Goal: Participate in discussion: Engage in conversation with other users on a specific topic

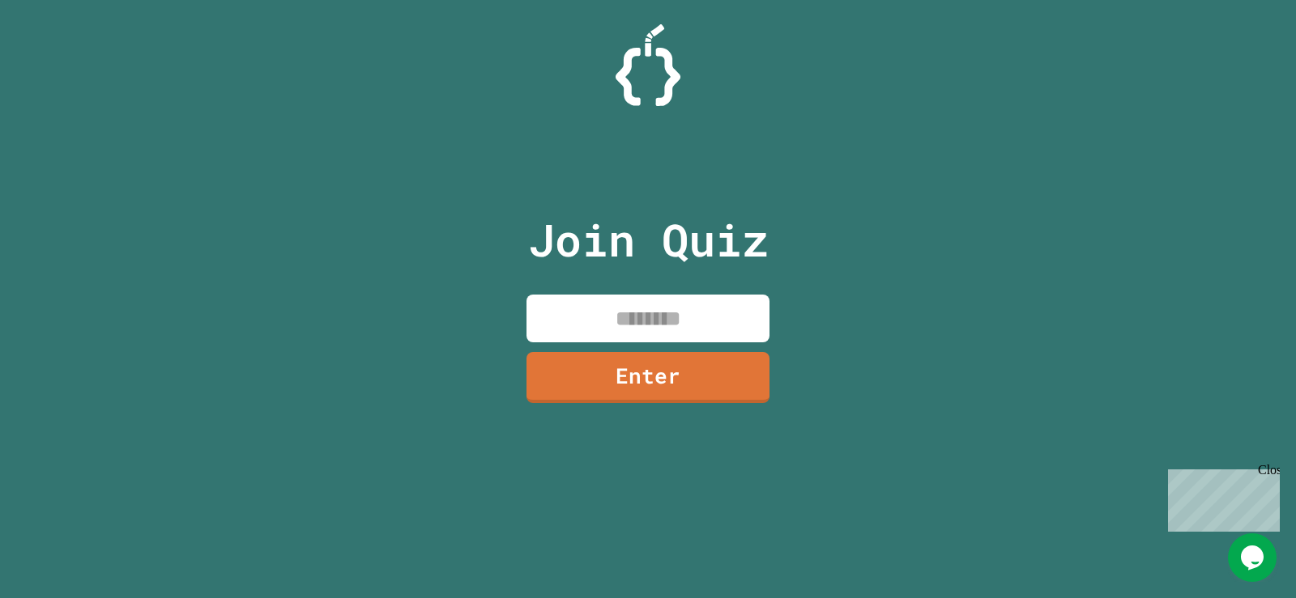
click at [616, 334] on input at bounding box center [647, 319] width 243 height 48
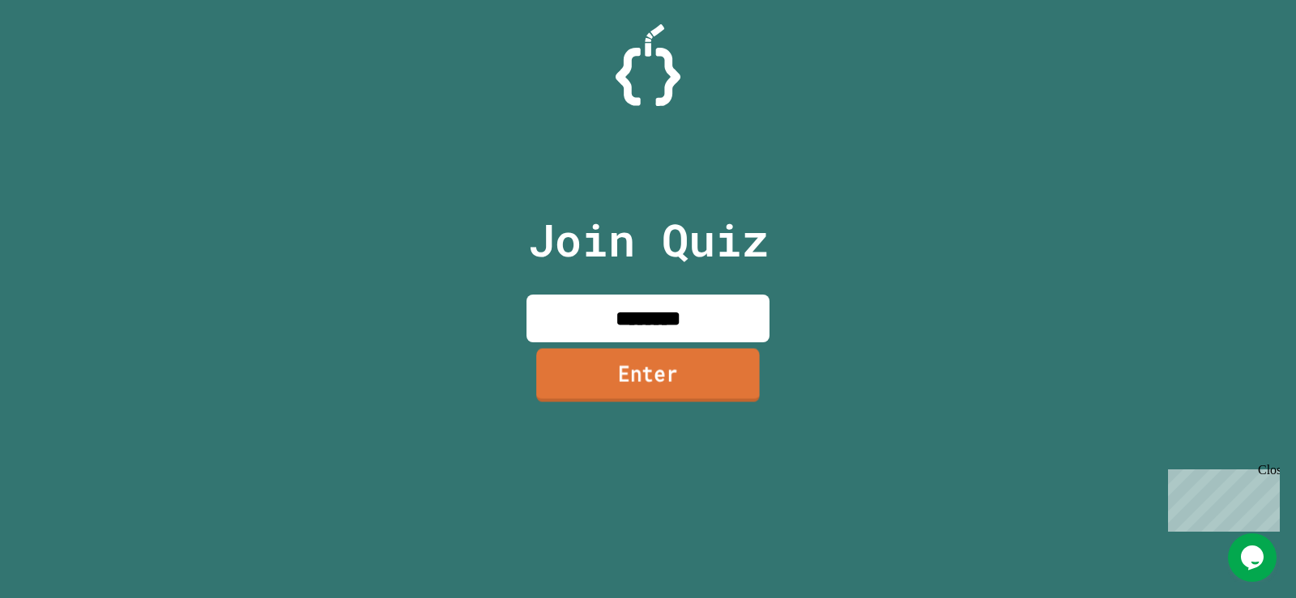
type input "********"
click at [642, 371] on link "Enter" at bounding box center [647, 374] width 223 height 53
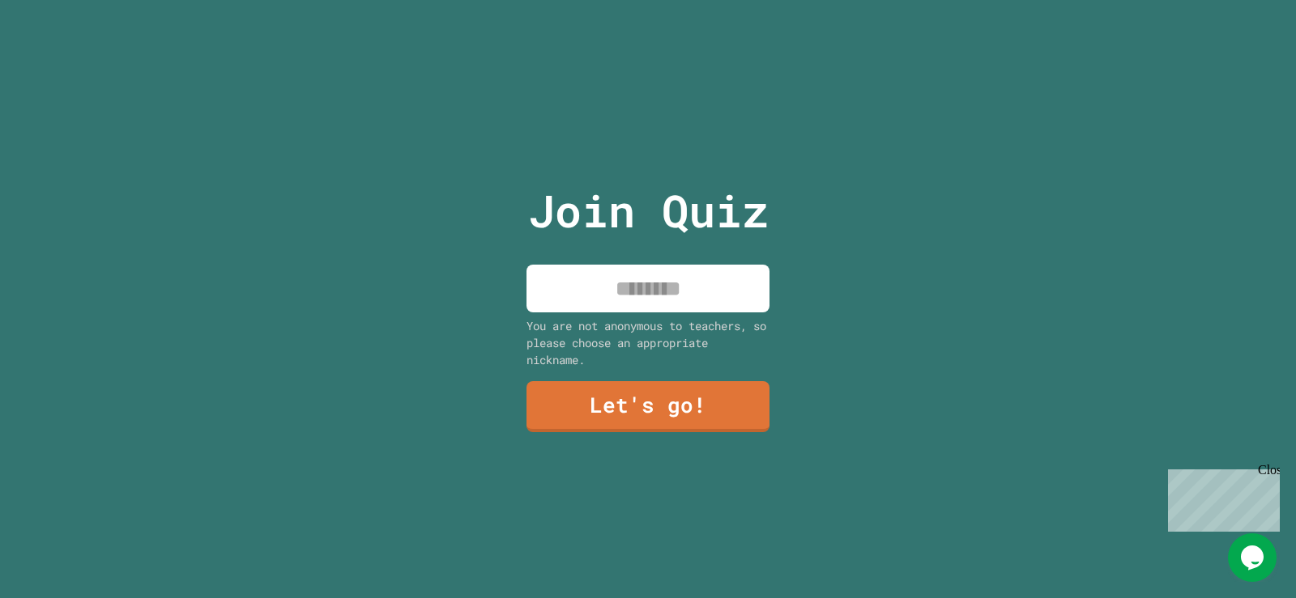
click at [648, 276] on input at bounding box center [647, 289] width 243 height 48
type input "*****"
click at [639, 375] on div "Join Quiz ***** You are not anonymous to teachers, so please choose an appropri…" at bounding box center [648, 299] width 273 height 598
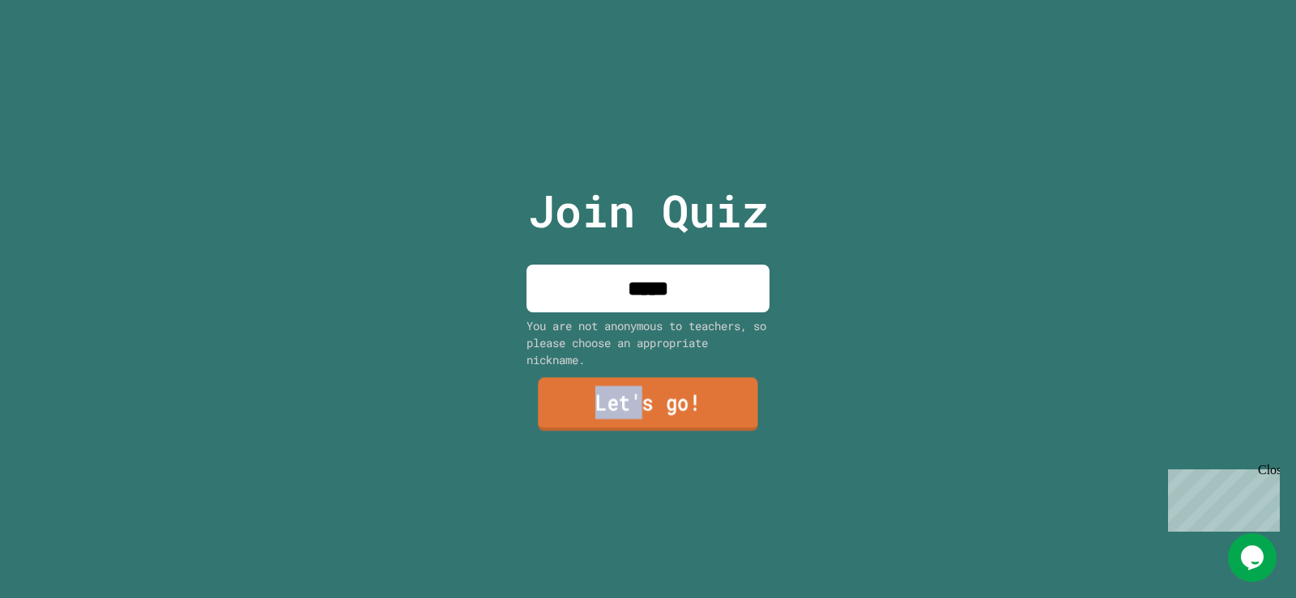
click at [639, 378] on link "Let's go!" at bounding box center [648, 404] width 220 height 53
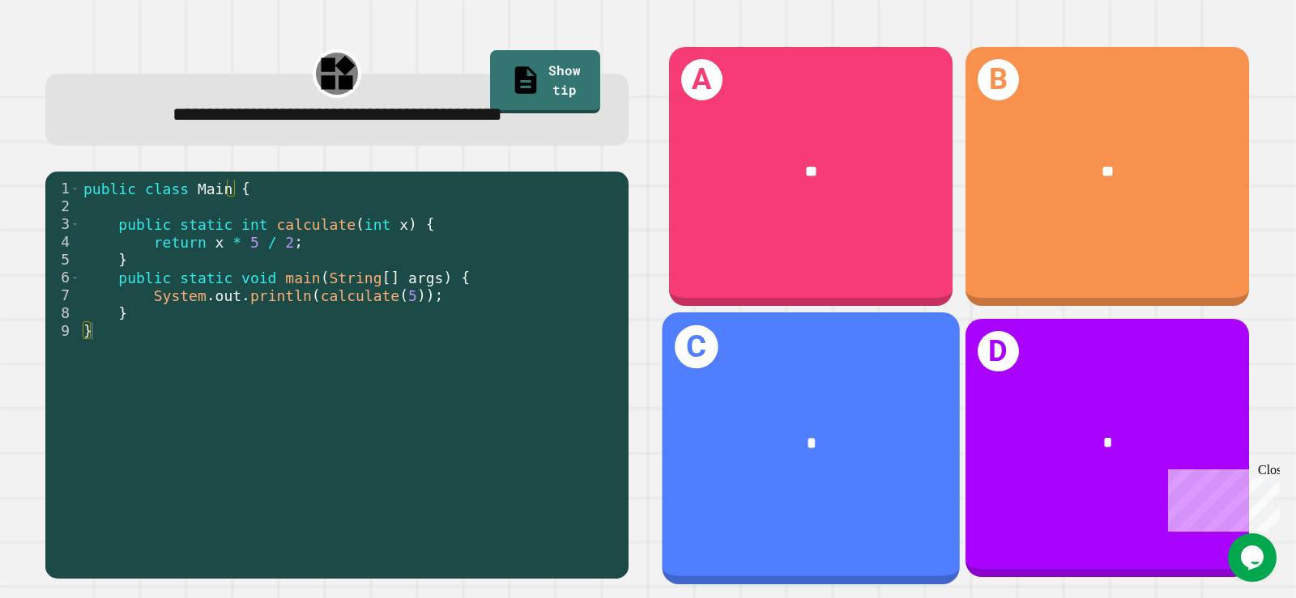
click at [877, 522] on div "C *" at bounding box center [811, 448] width 298 height 271
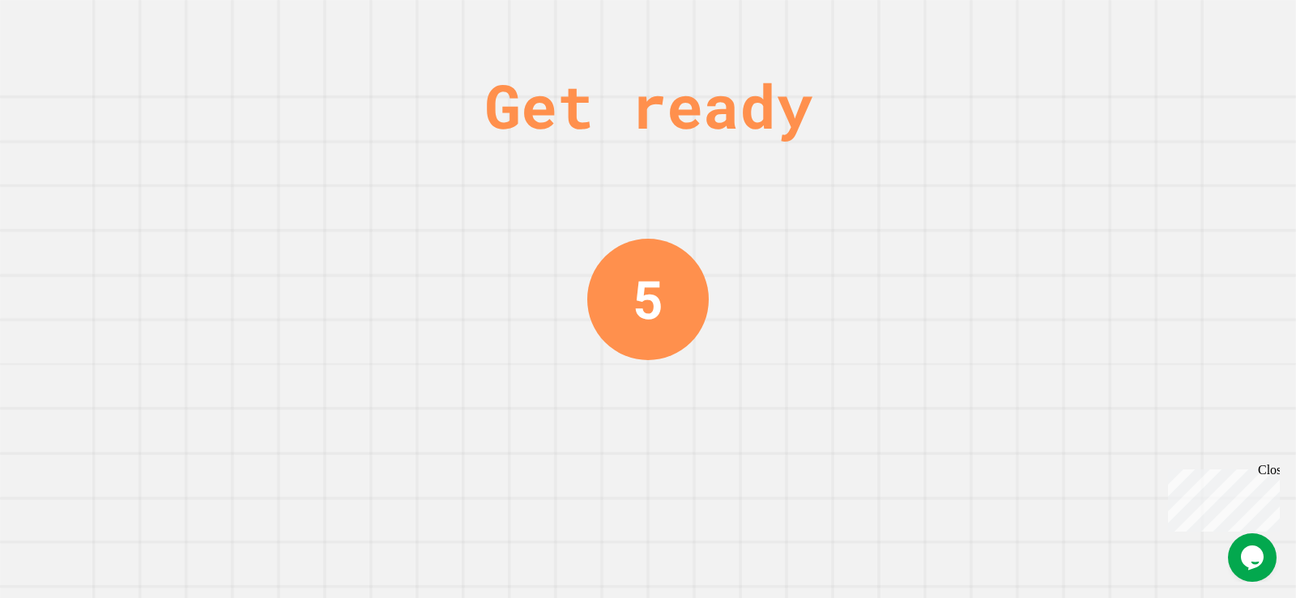
click at [835, 255] on div "Get ready 5" at bounding box center [648, 299] width 1296 height 598
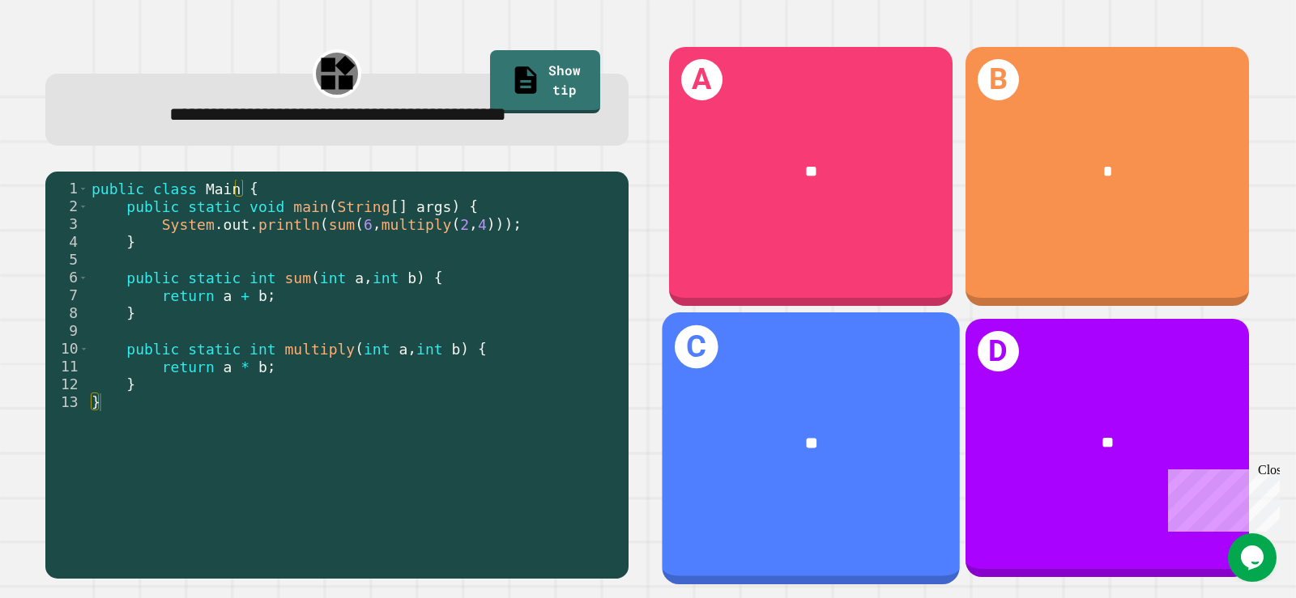
click at [717, 459] on div "**" at bounding box center [811, 443] width 298 height 90
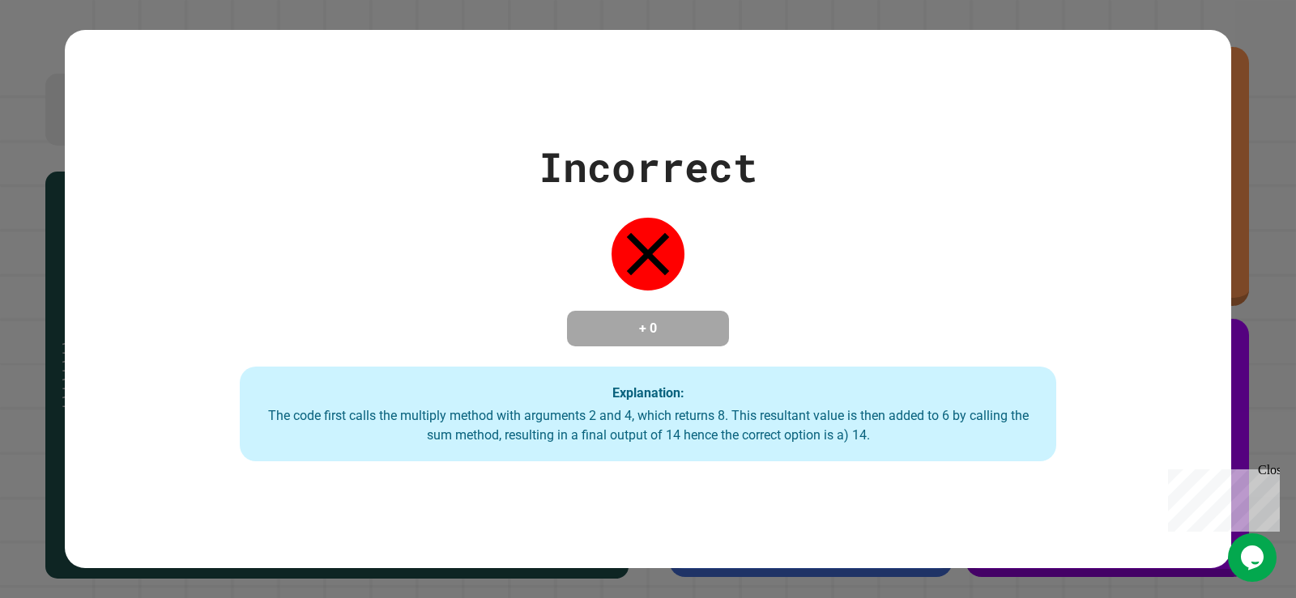
click at [1238, 394] on div "Incorrect + 0 Explanation: The code first calls the multiply method with argume…" at bounding box center [648, 299] width 1296 height 598
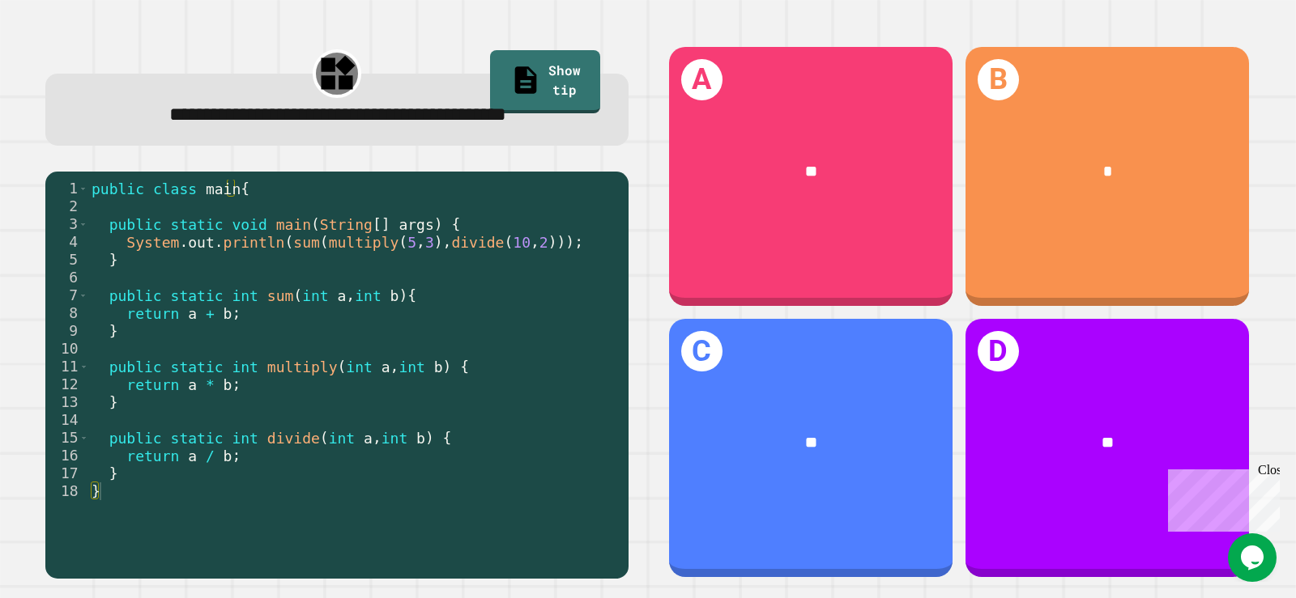
click at [445, 212] on div "1 2 3 4 5 6 7 8 9 10 11 12 13 14 15 16 17 18 public class main { public static …" at bounding box center [336, 375] width 583 height 407
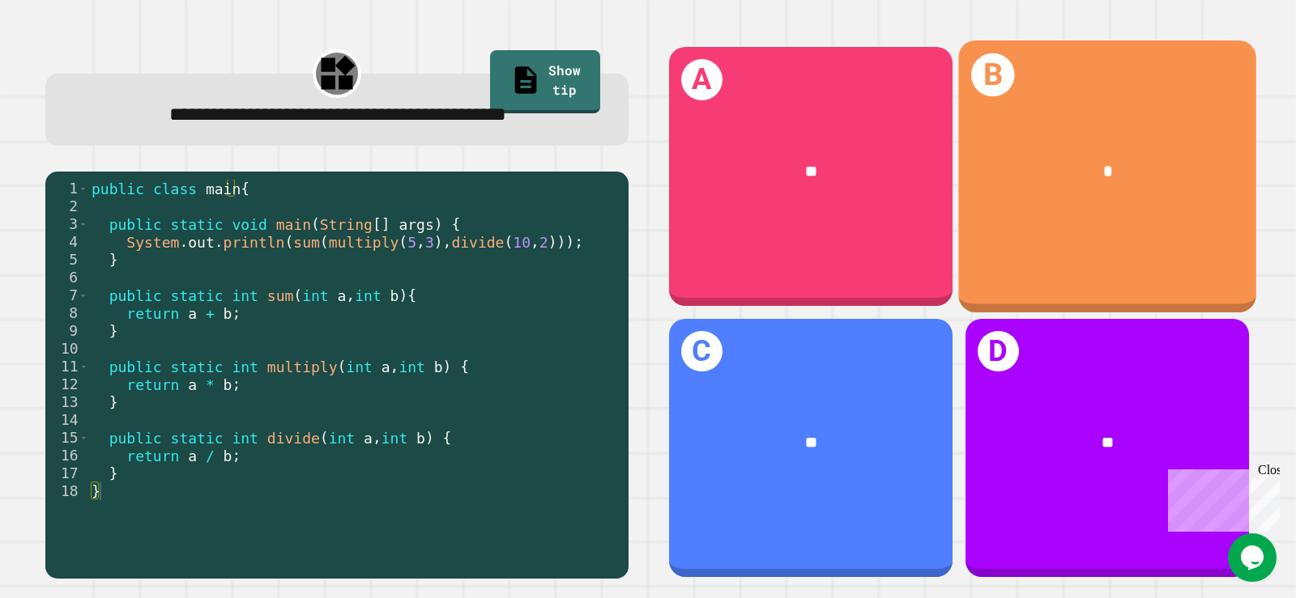
click at [1057, 283] on div "B *" at bounding box center [1107, 175] width 298 height 271
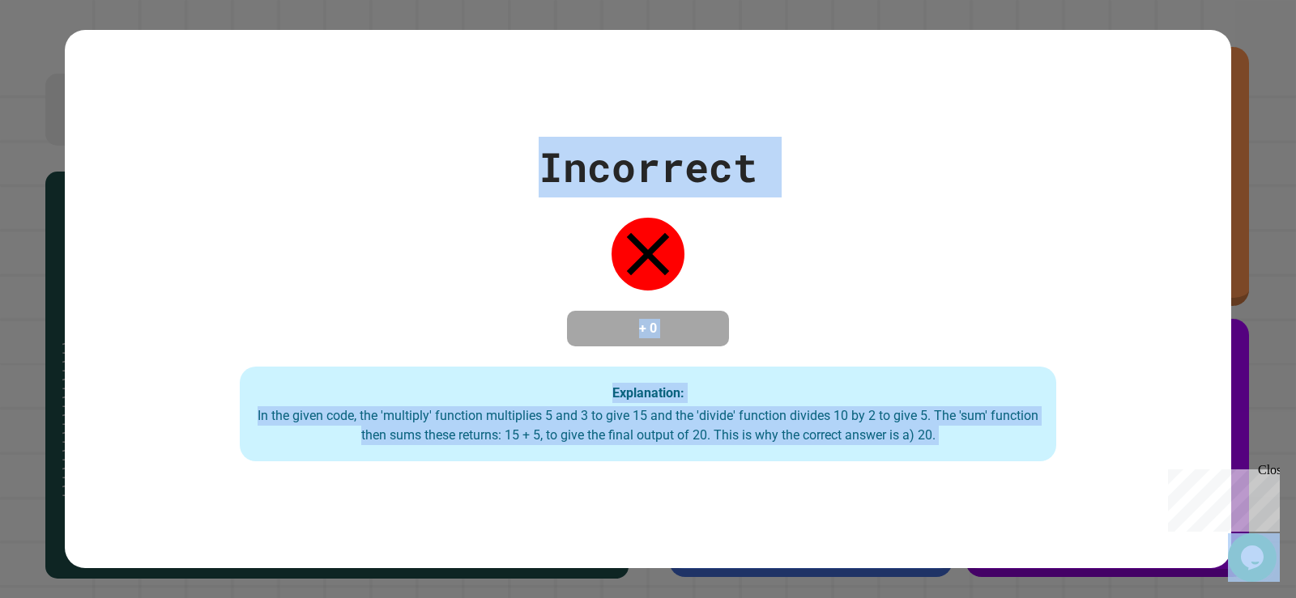
click at [1008, 282] on div "Incorrect + 0 Explanation: In the given code, the 'multiply' function multiplie…" at bounding box center [648, 300] width 1166 height 326
click at [879, 388] on div "Explanation: In the given code, the 'multiply' function multiplies 5 and 3 to g…" at bounding box center [648, 415] width 816 height 96
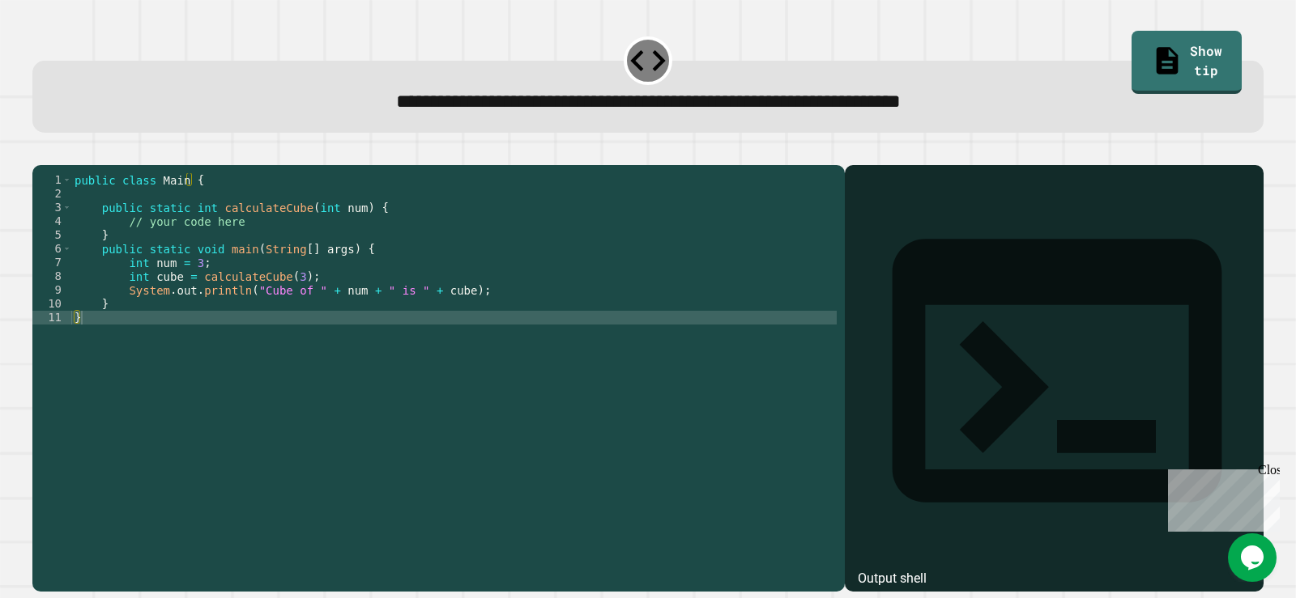
click at [71, 165] on div at bounding box center [647, 155] width 1231 height 19
click at [40, 151] on button "button" at bounding box center [40, 151] width 0 height 0
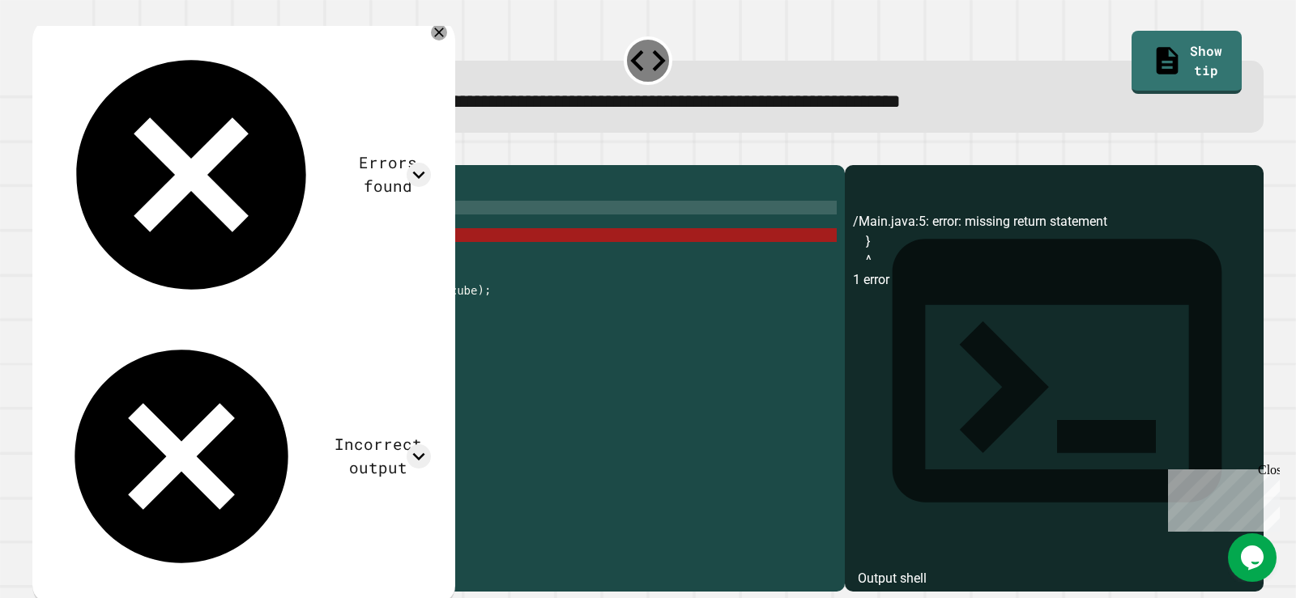
click at [282, 236] on div "public class Main { public static int calculateCube ( int num ) { // your code …" at bounding box center [453, 359] width 765 height 372
click at [276, 236] on div "public class Main { public static int calculateCube ( int num ) { // your code …" at bounding box center [453, 359] width 765 height 372
click at [263, 240] on div "public class Main { public static int calculateCube ( int num ) { // your code …" at bounding box center [453, 359] width 765 height 372
drag, startPoint x: 257, startPoint y: 242, endPoint x: 220, endPoint y: 245, distance: 37.3
click at [220, 245] on div "public class Main { public static int calculateCube ( int num ) { // your code …" at bounding box center [453, 359] width 765 height 372
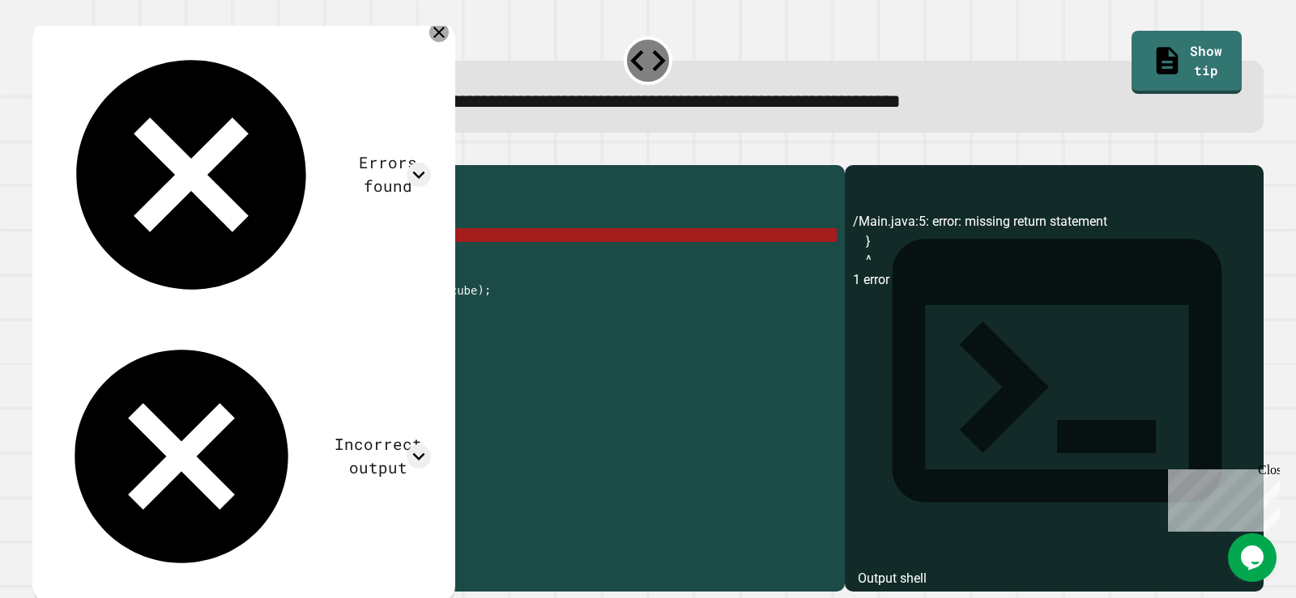
click at [448, 41] on div at bounding box center [438, 32] width 19 height 19
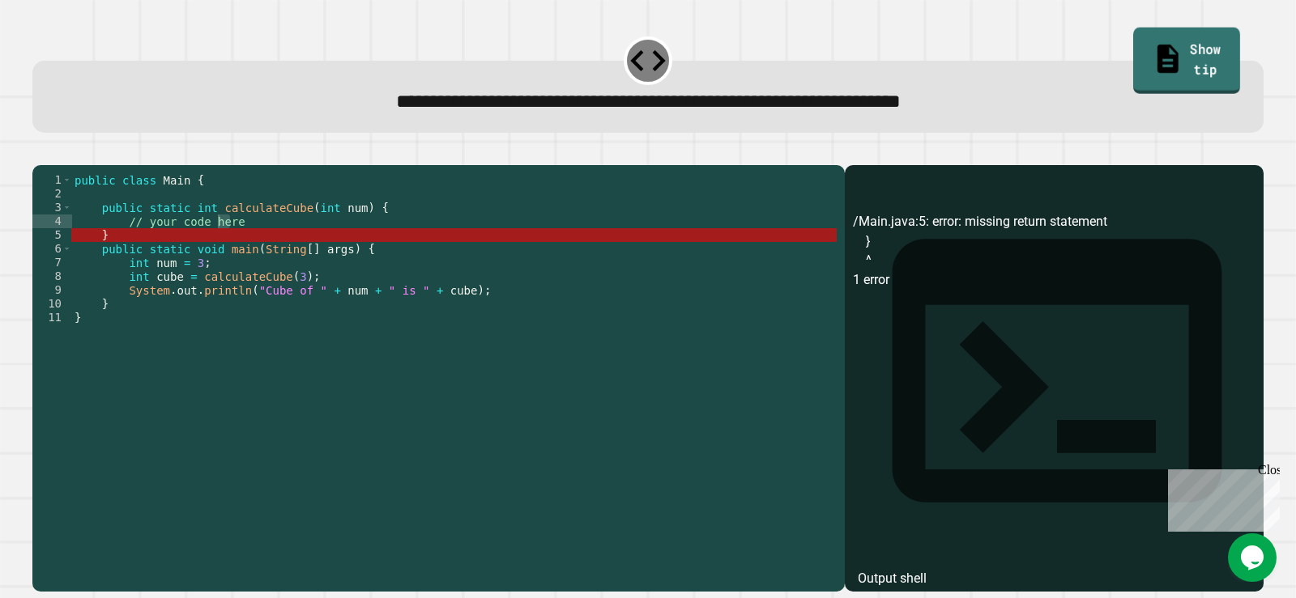
click at [1173, 36] on link "Show tip" at bounding box center [1186, 61] width 107 height 66
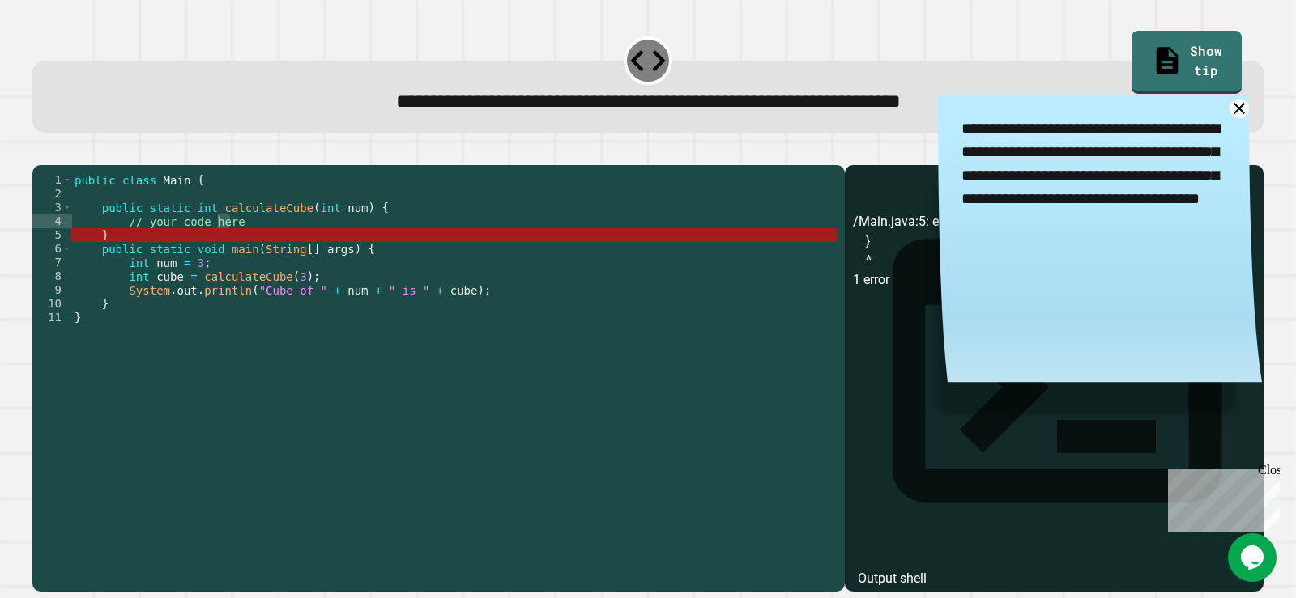
drag, startPoint x: 1086, startPoint y: 41, endPoint x: 1002, endPoint y: 49, distance: 84.5
drag, startPoint x: 1002, startPoint y: 49, endPoint x: 966, endPoint y: 49, distance: 35.6
click at [966, 49] on div "**********" at bounding box center [648, 82] width 1244 height 113
drag, startPoint x: 966, startPoint y: 49, endPoint x: 793, endPoint y: 92, distance: 178.5
drag, startPoint x: 793, startPoint y: 92, endPoint x: 237, endPoint y: 228, distance: 571.7
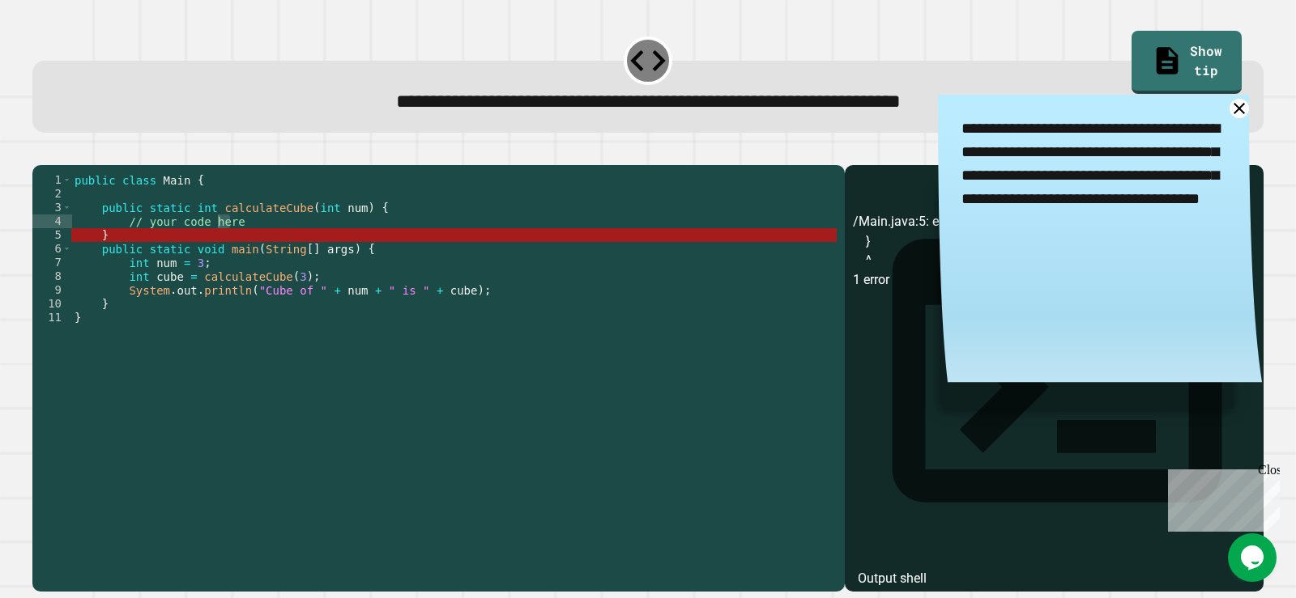
click at [237, 228] on div "public class Main { public static int calculateCube ( int num ) { // your code …" at bounding box center [453, 359] width 765 height 372
drag, startPoint x: 237, startPoint y: 245, endPoint x: 127, endPoint y: 245, distance: 110.1
click at [127, 245] on div "public class Main { public static int calculateCube ( int num ) { // your code …" at bounding box center [453, 359] width 765 height 372
type textarea "**********"
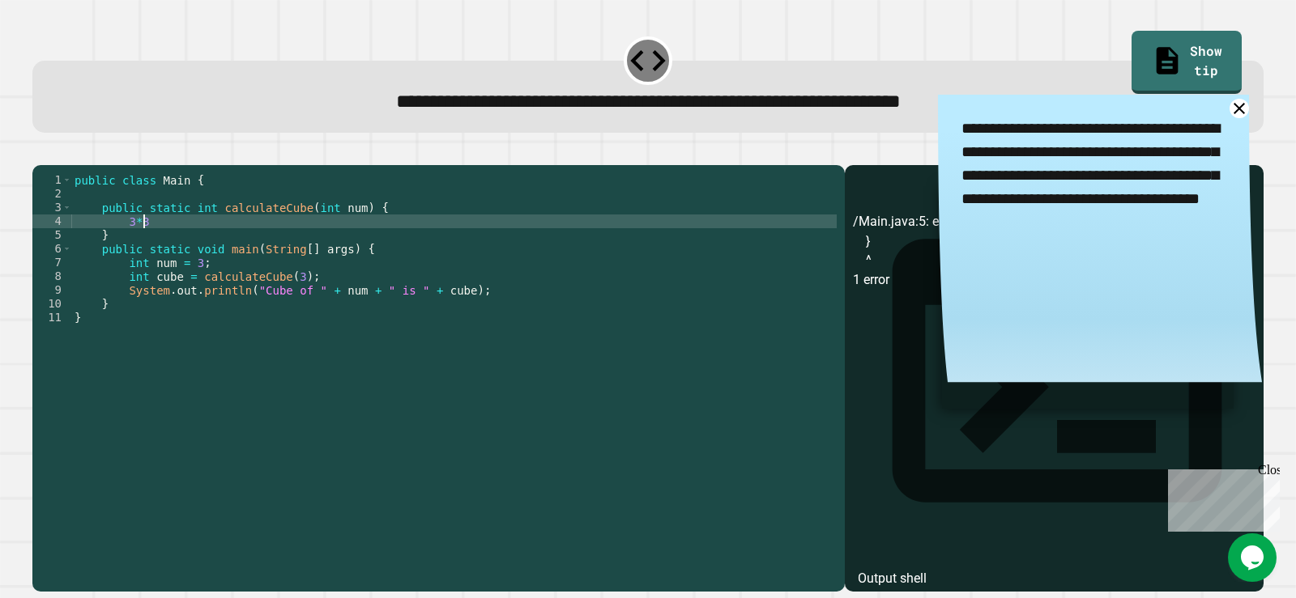
scroll to position [0, 4]
type textarea "***"
click at [40, 151] on button "button" at bounding box center [40, 151] width 0 height 0
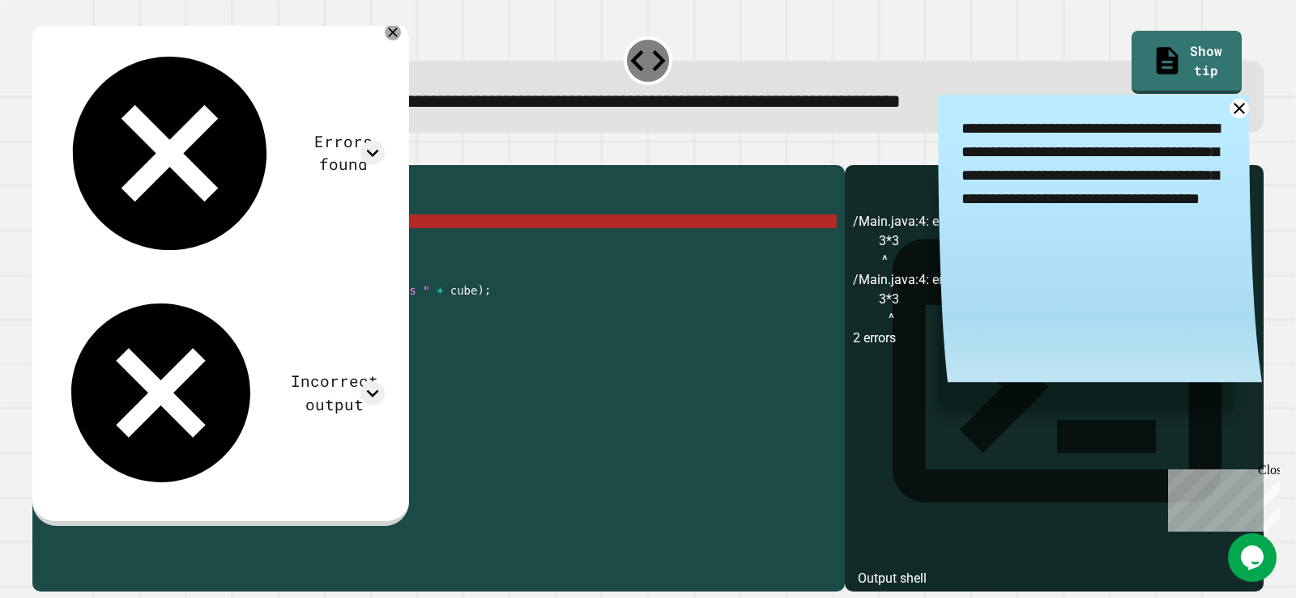
click at [163, 246] on div "public class Main { public static int calculateCube ( int num ) { 3 * 3 } publi…" at bounding box center [453, 359] width 765 height 372
drag, startPoint x: 163, startPoint y: 246, endPoint x: 123, endPoint y: 251, distance: 40.0
click at [123, 251] on div "public class Main { public static int calculateCube ( int num ) { 3 * 3 } publi…" at bounding box center [453, 359] width 765 height 372
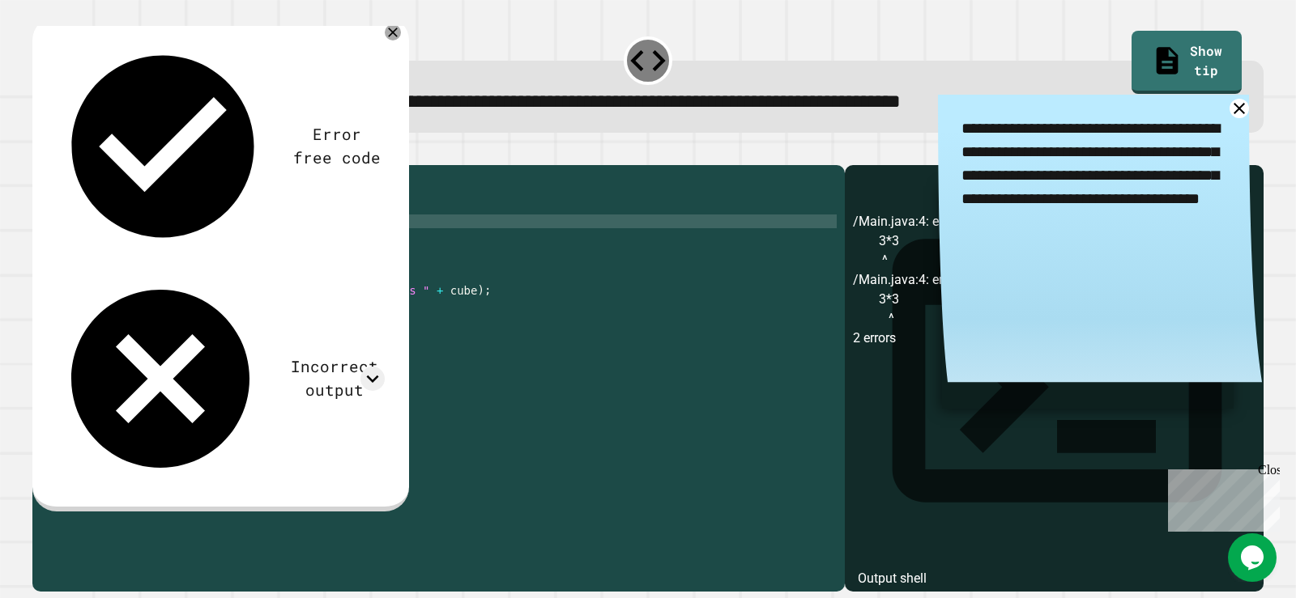
scroll to position [0, 2]
click at [1232, 115] on icon at bounding box center [1239, 108] width 14 height 14
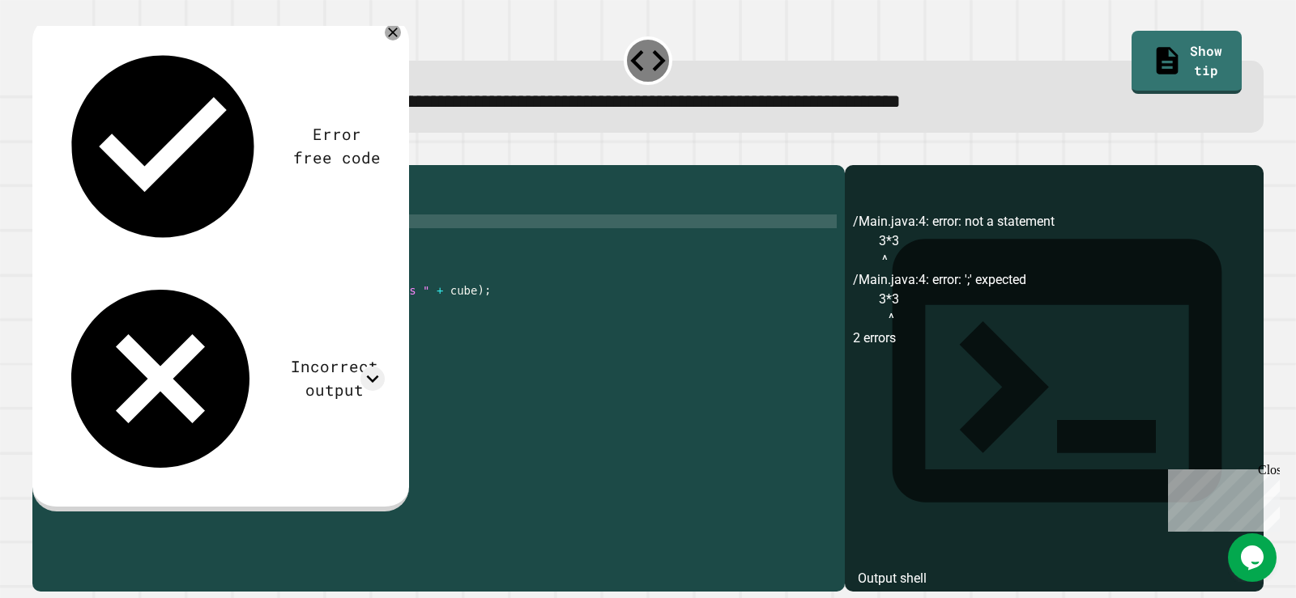
click at [40, 159] on div at bounding box center [647, 155] width 1231 height 19
click at [40, 151] on button "button" at bounding box center [40, 151] width 0 height 0
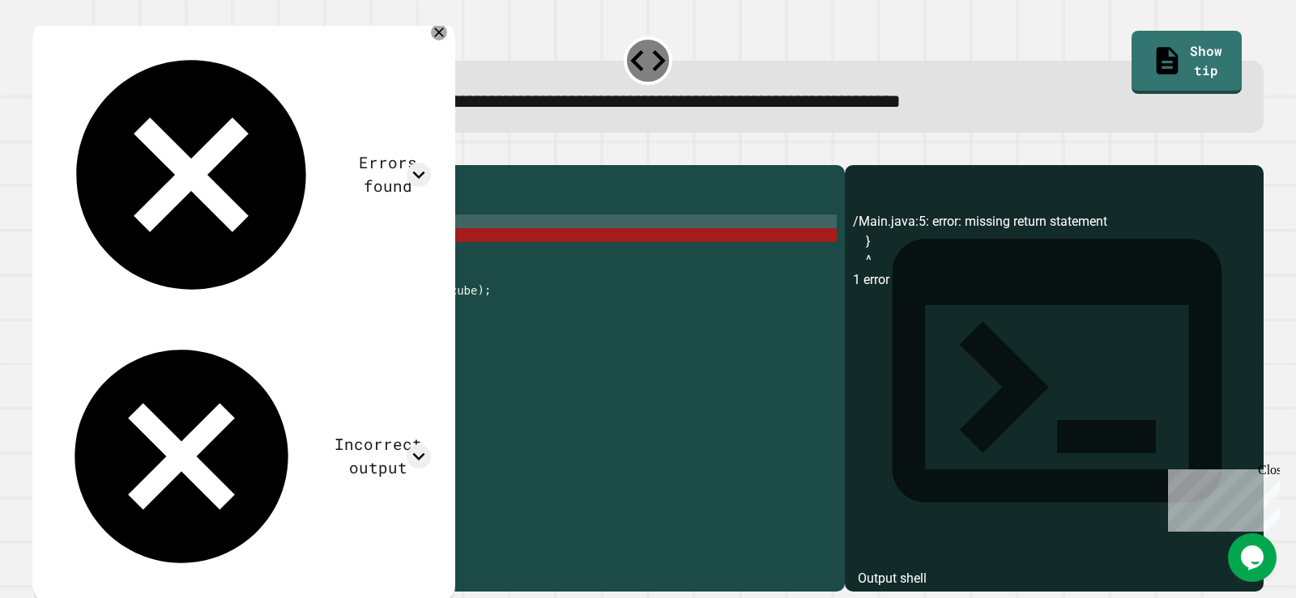
scroll to position [0, 2]
click at [151, 260] on div "public class Main { public static int calculateCube ( int num ) { } public stat…" at bounding box center [453, 359] width 765 height 372
click at [151, 249] on div "public class Main { public static int calculateCube ( int num ) { } public stat…" at bounding box center [453, 359] width 765 height 372
type textarea "*"
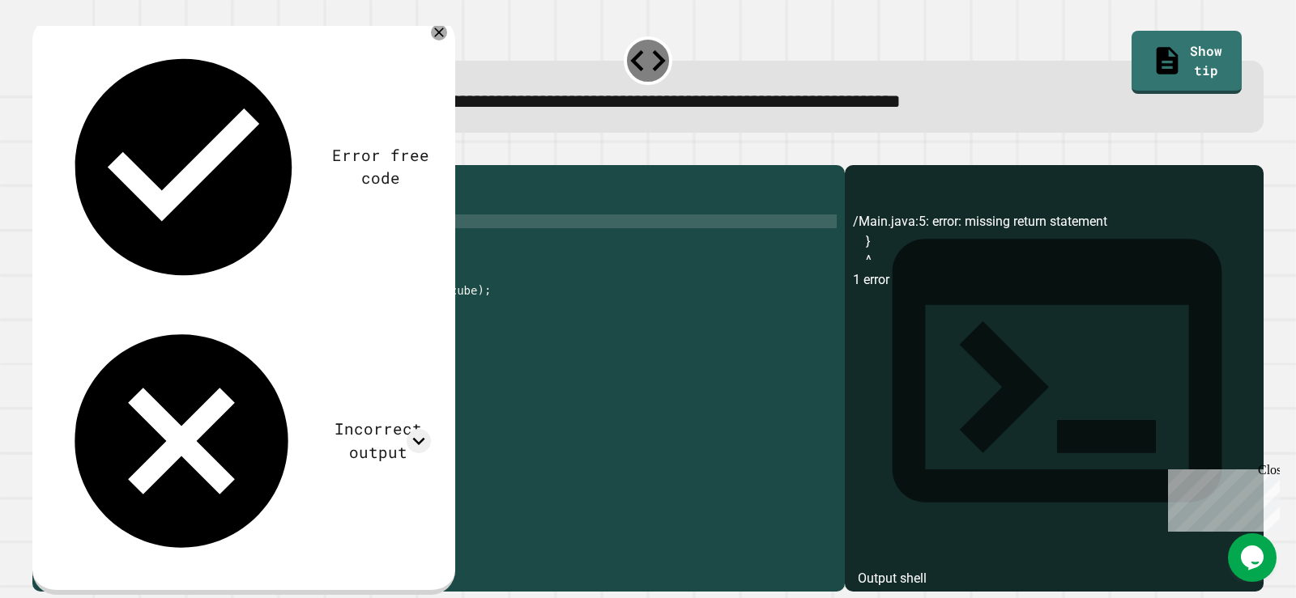
scroll to position [0, 4]
type textarea "**********"
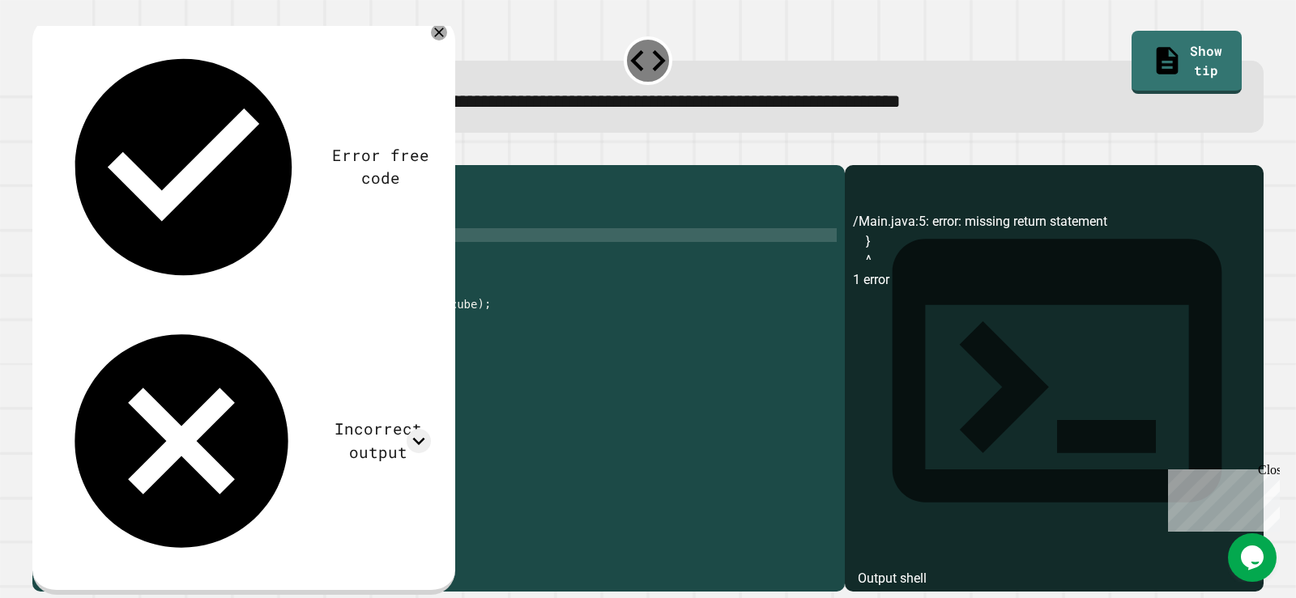
click at [40, 151] on icon "button" at bounding box center [40, 151] width 0 height 0
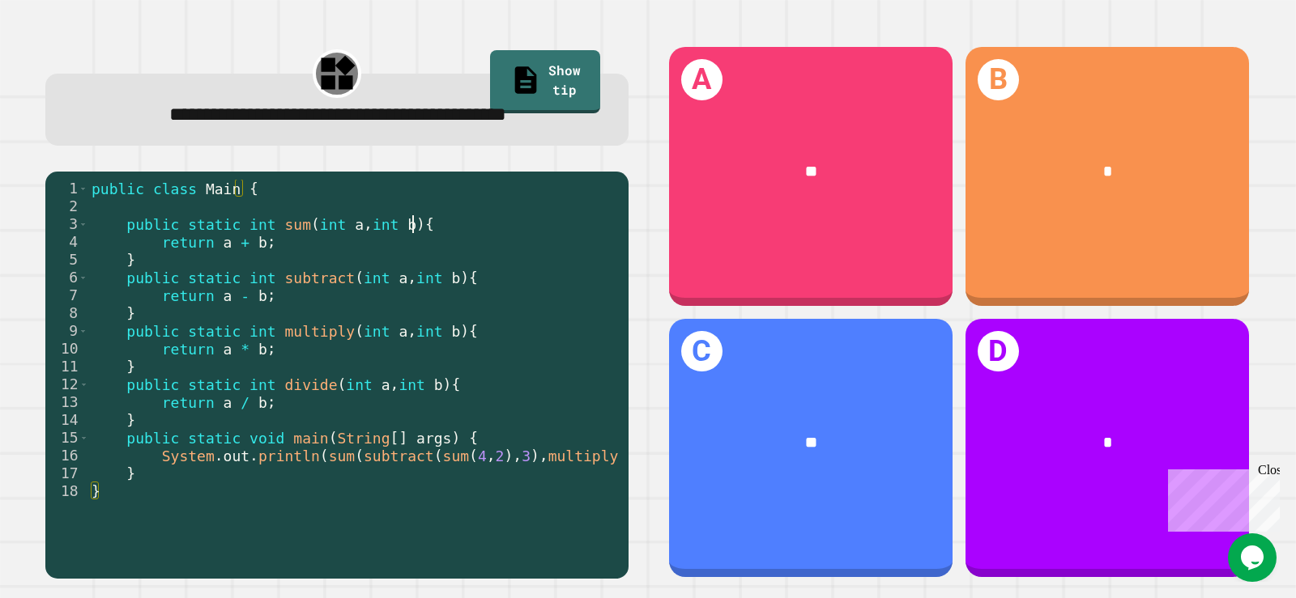
click at [447, 264] on div "public class Main { public static int sum ( int a , int b ) { return a + b ; } …" at bounding box center [427, 358] width 679 height 356
click at [449, 371] on div "public class Main { public static int sum ( int a , int b ) { return a + b ; } …" at bounding box center [427, 358] width 679 height 356
drag, startPoint x: 308, startPoint y: 530, endPoint x: 208, endPoint y: 533, distance: 100.5
click at [208, 513] on div at bounding box center [427, 504] width 679 height 16
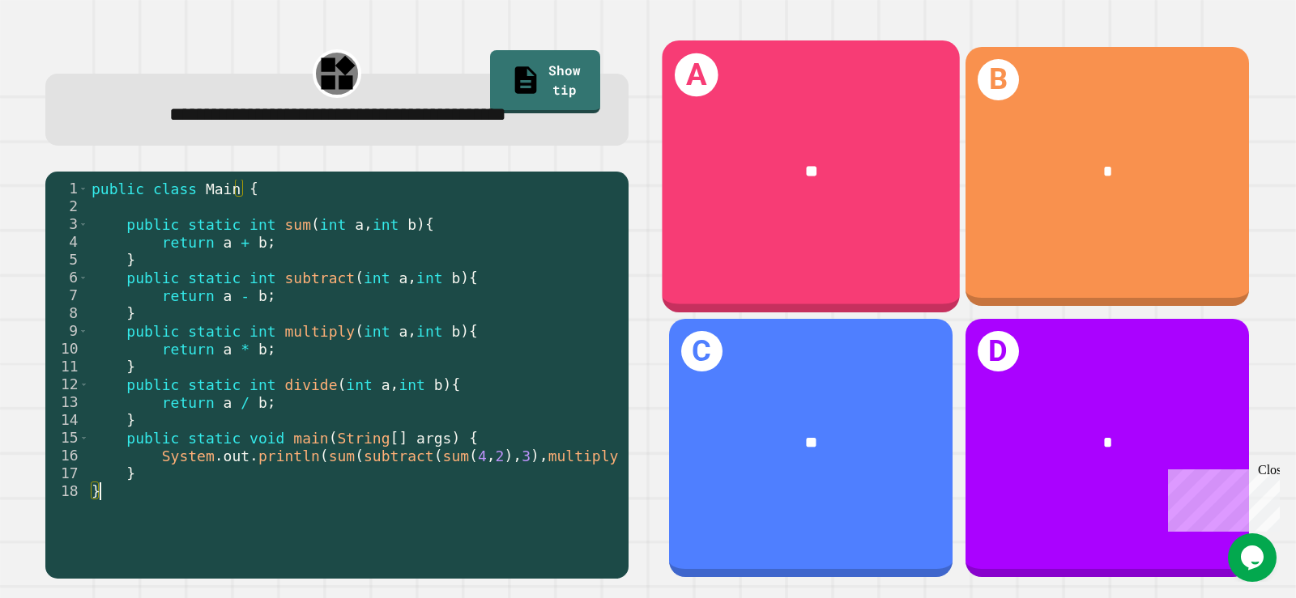
click at [891, 251] on div "A **" at bounding box center [811, 175] width 298 height 271
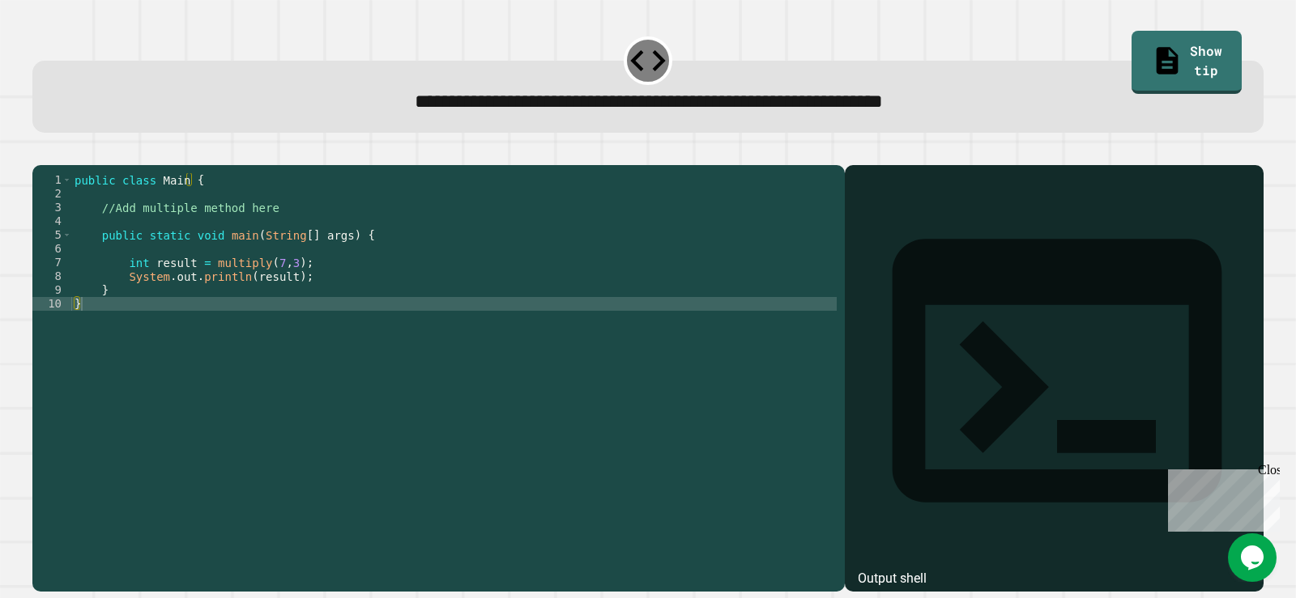
click at [1131, 33] on link "Show tip" at bounding box center [1186, 62] width 110 height 63
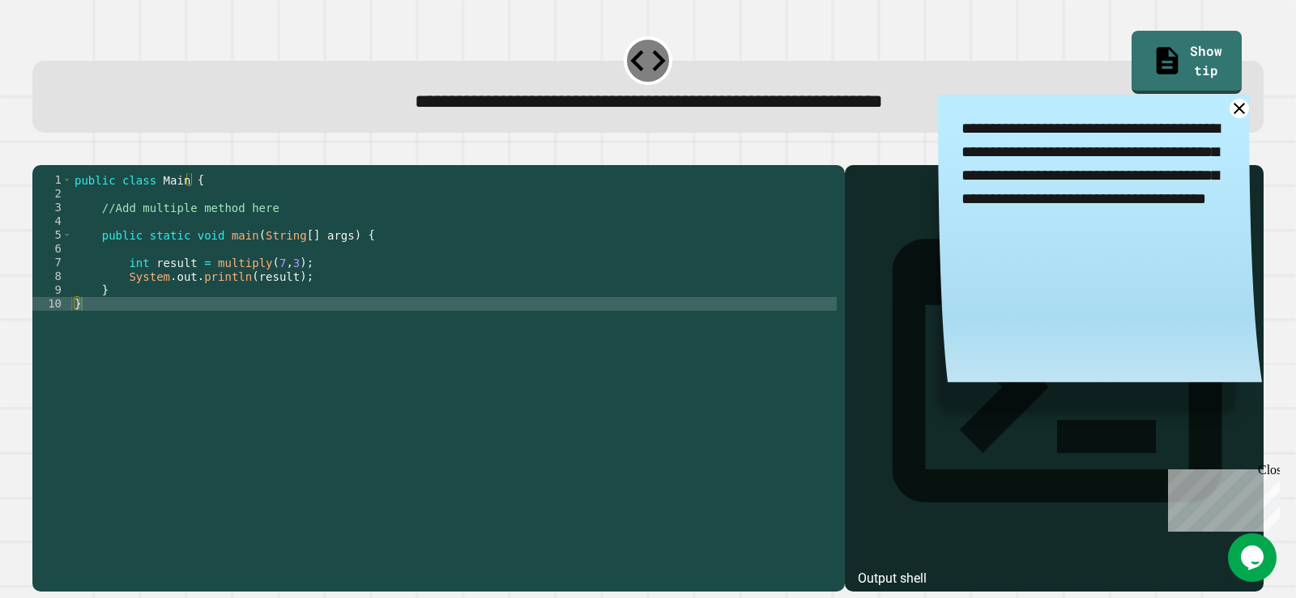
click at [198, 238] on div "public class Main { //Add multiple method here public static void main ( String…" at bounding box center [453, 359] width 765 height 372
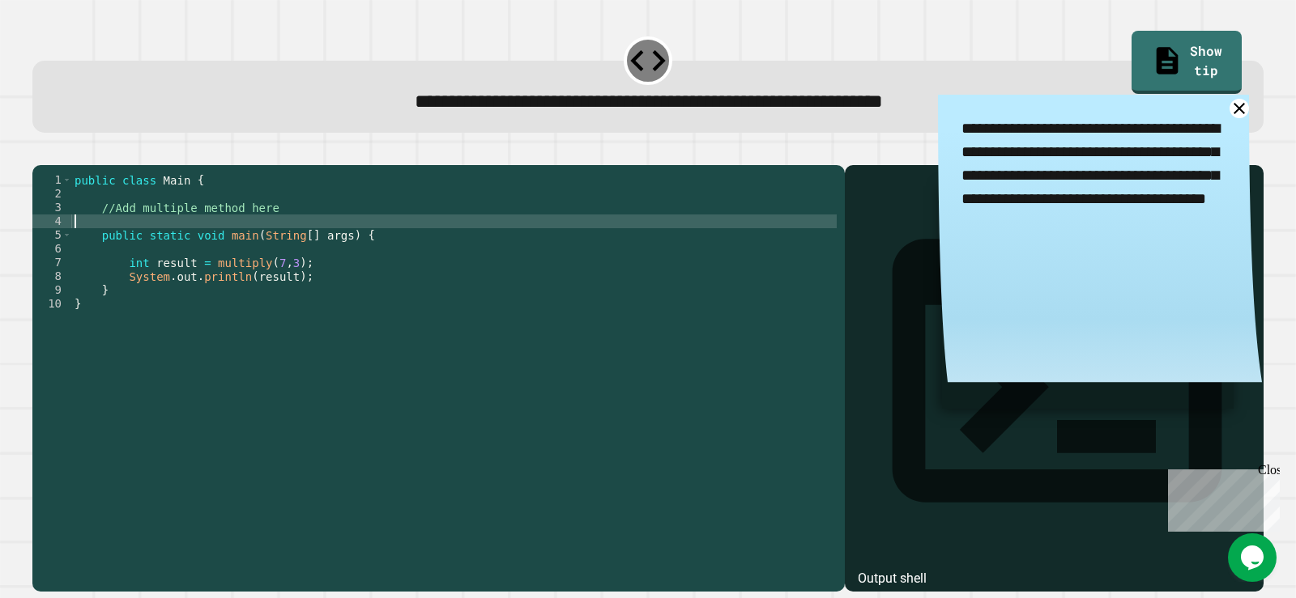
click at [201, 243] on div "public class Main { //Add multiple method here public static void main ( String…" at bounding box center [453, 359] width 765 height 372
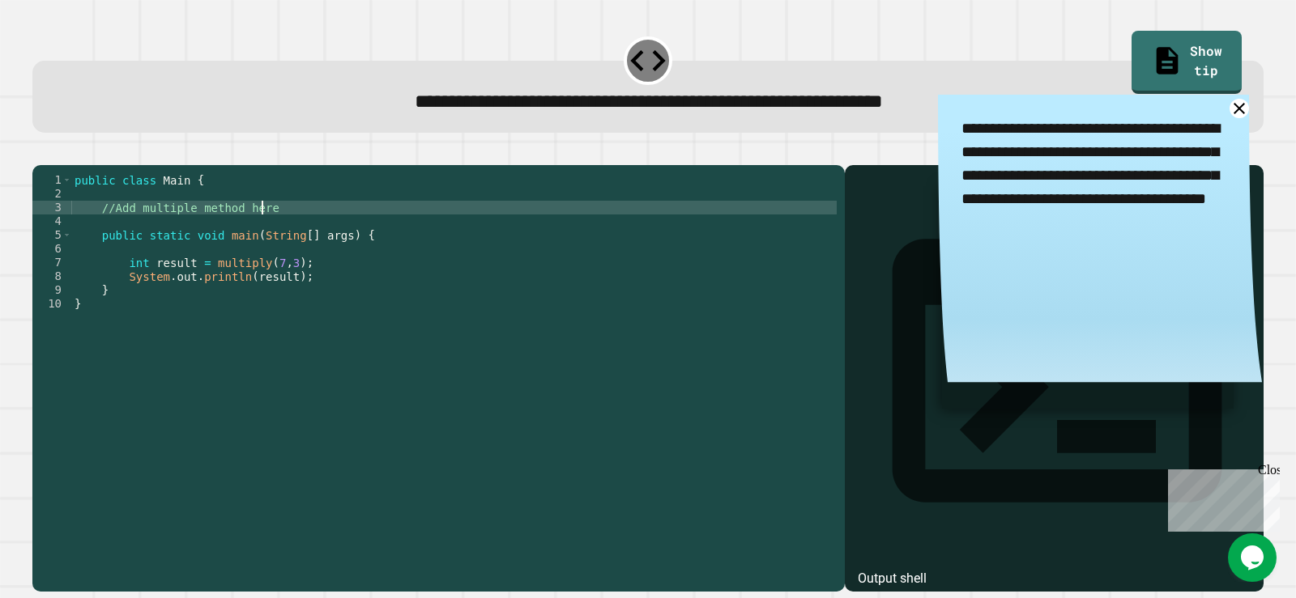
click at [291, 228] on div "public class Main { //Add multiple method here public static void main ( String…" at bounding box center [453, 359] width 765 height 372
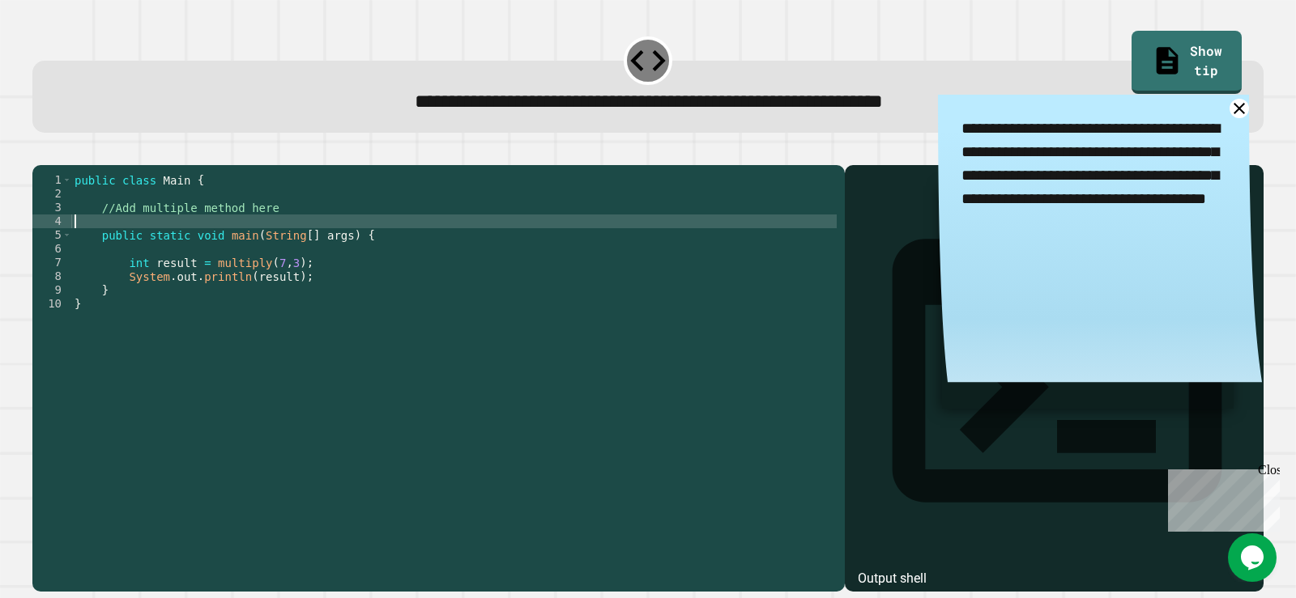
click at [270, 240] on div "public class Main { //Add multiple method here public static void main ( String…" at bounding box center [453, 359] width 765 height 372
click at [1202, 116] on textarea "**********" at bounding box center [1100, 165] width 324 height 140
click at [1229, 110] on icon at bounding box center [1238, 108] width 19 height 19
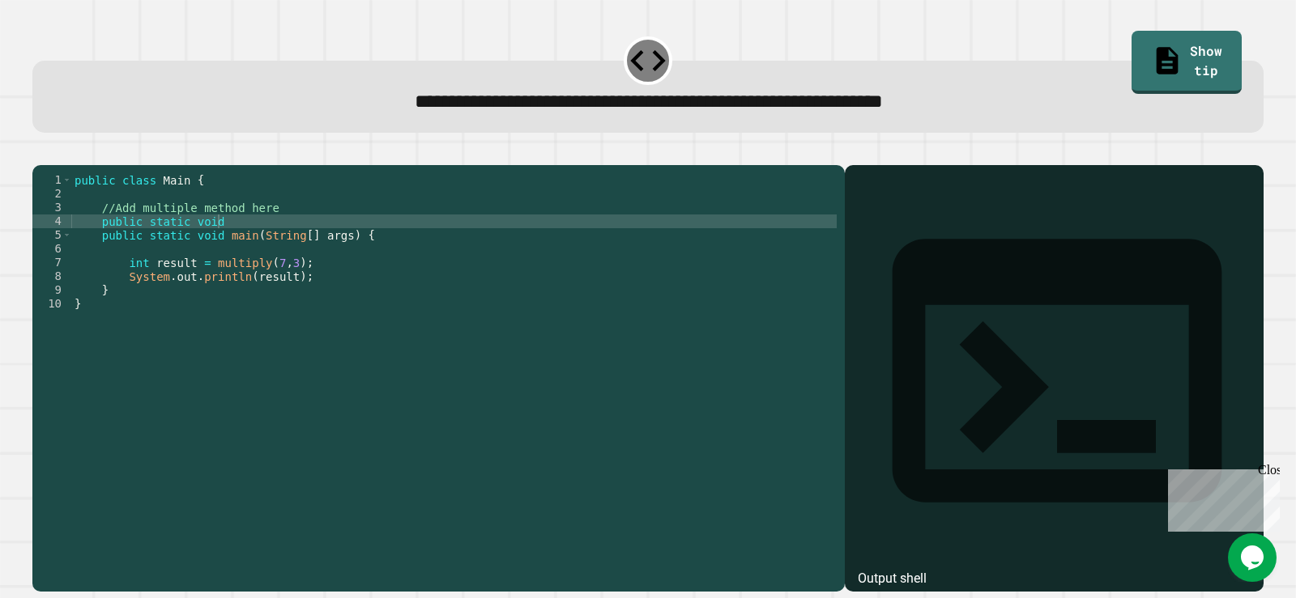
click at [294, 238] on div "public class Main { //Add multiple method here public static void public static…" at bounding box center [453, 359] width 765 height 372
click at [282, 244] on div "public class Main { //Add multiple method here public static void public static…" at bounding box center [453, 359] width 765 height 372
click at [40, 151] on button "button" at bounding box center [40, 151] width 0 height 0
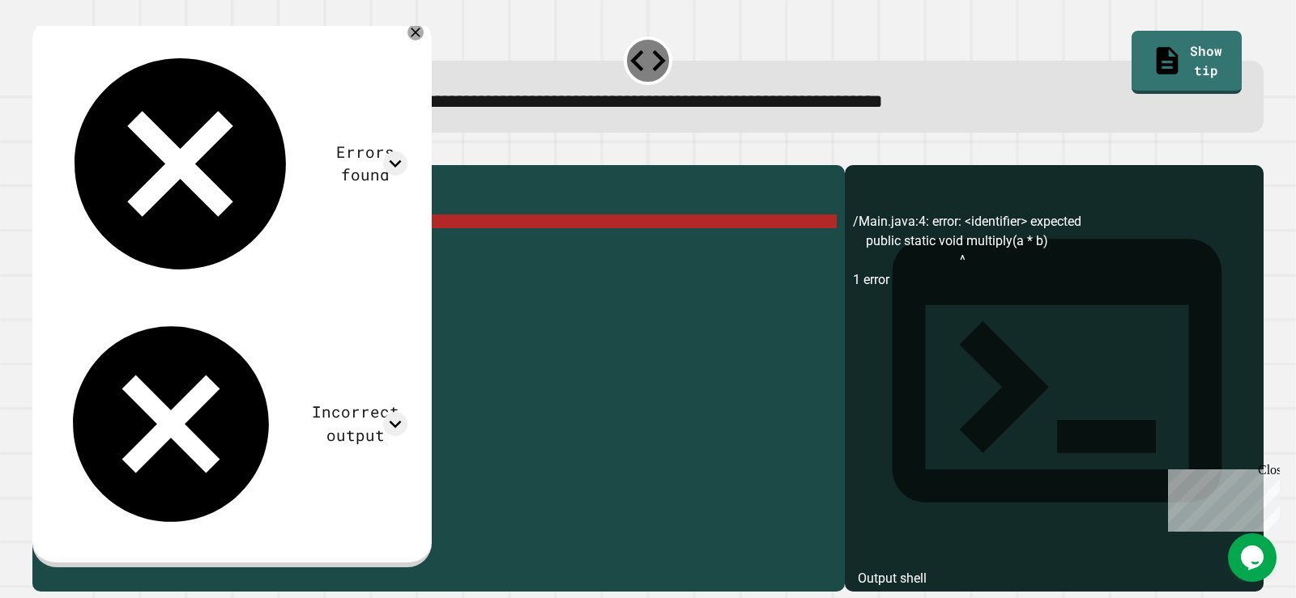
click at [300, 232] on div "public class Main { //Add multiple method here public static void multiply ( a …" at bounding box center [453, 359] width 765 height 372
click at [333, 241] on div "public class Main { //Add multiple method here public static void multiply ( a …" at bounding box center [453, 359] width 765 height 372
click at [330, 247] on div "public class Main { //Add multiple method here public static void multiply ( a …" at bounding box center [453, 359] width 765 height 372
click at [266, 240] on div "public class Main { //Add multiple method here public static void multiply ( a …" at bounding box center [453, 359] width 765 height 372
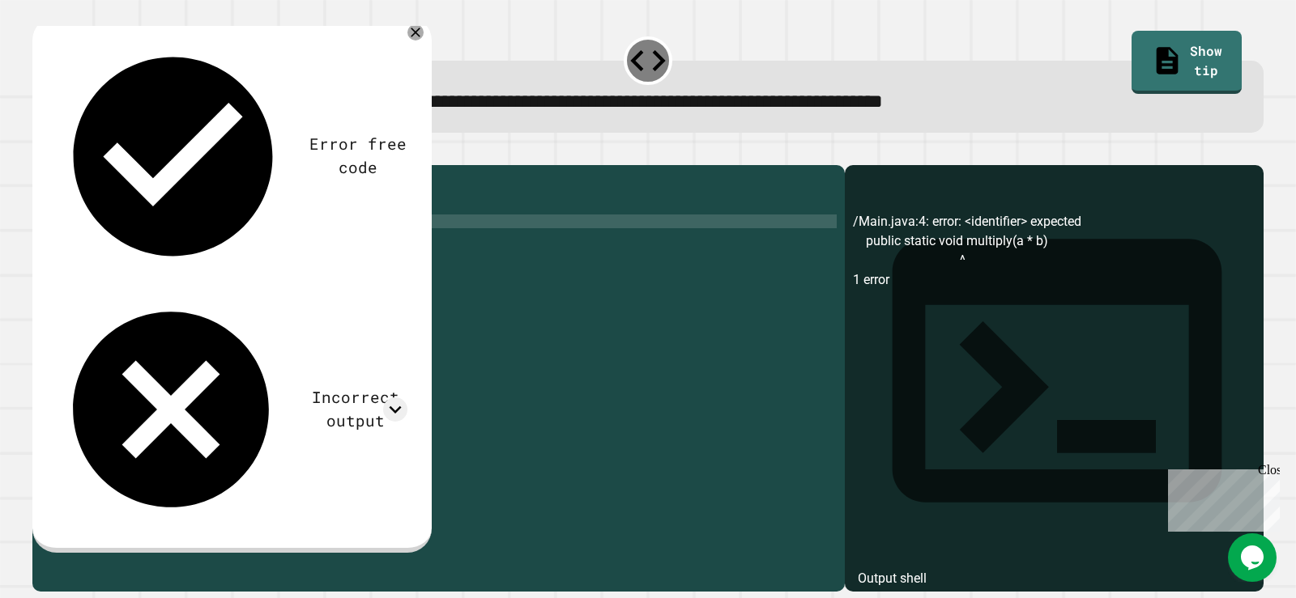
scroll to position [0, 15]
click at [343, 244] on div "public class Main { //Add multiple method here public static void multiply { ( …" at bounding box center [453, 359] width 765 height 372
click at [40, 151] on icon "button" at bounding box center [40, 151] width 0 height 0
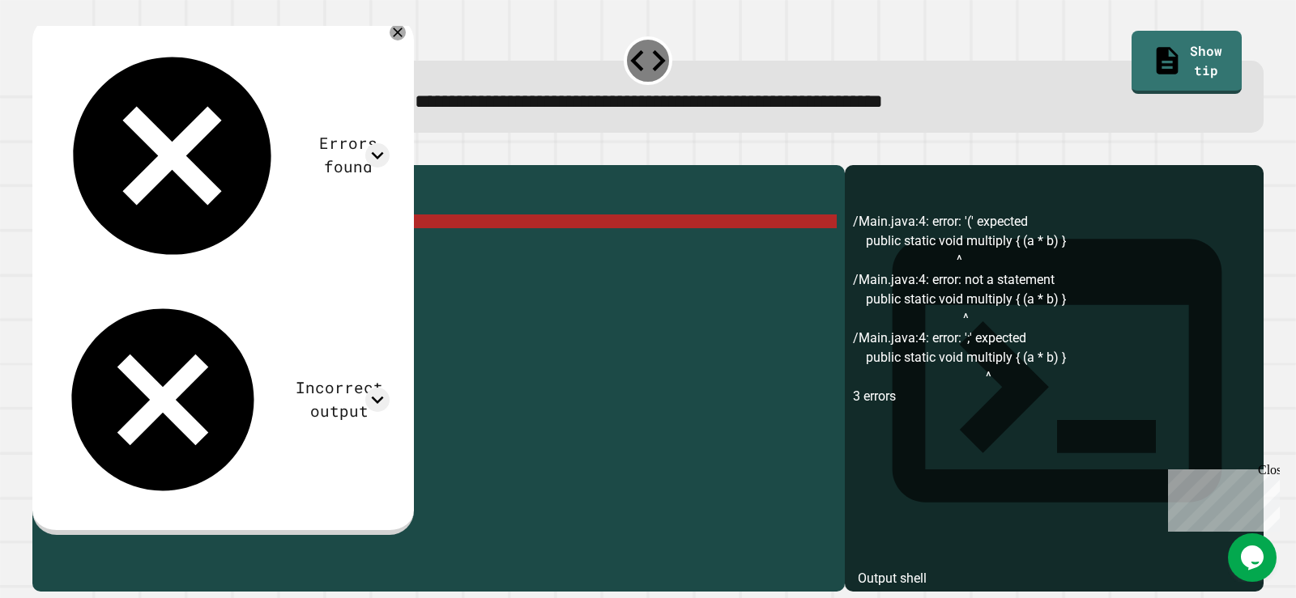
click at [282, 249] on div "public class Main { //Add multiple method here public static void multiply { ( …" at bounding box center [453, 359] width 765 height 372
click at [288, 244] on div "public class Main { //Add multiple method here public static void multiply { ( …" at bounding box center [453, 359] width 765 height 372
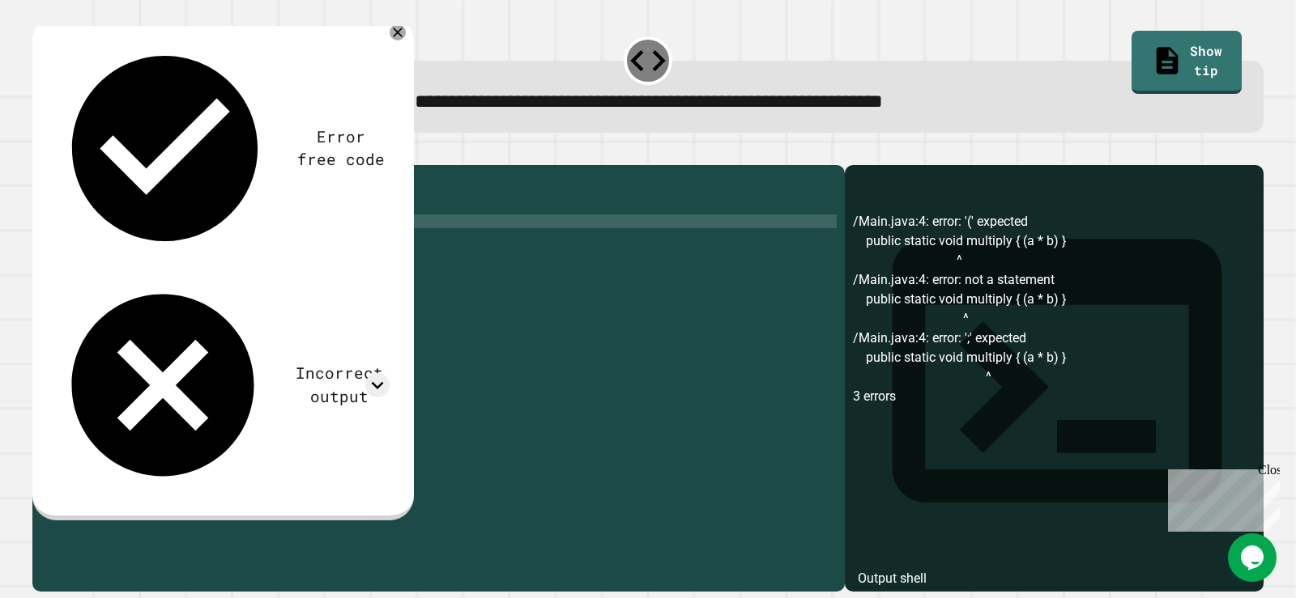
click at [216, 245] on div "public class Main { //Add multiple method here public static void multiply { ( …" at bounding box center [453, 359] width 765 height 372
drag, startPoint x: 216, startPoint y: 245, endPoint x: 253, endPoint y: 240, distance: 36.7
click at [253, 240] on div "public class Main { //Add multiple method here public static void multiply { ( …" at bounding box center [453, 359] width 765 height 372
click at [204, 245] on div "public class Main { //Add multiple method here public static voimultipd ly { ( …" at bounding box center [453, 345] width 765 height 344
drag, startPoint x: 254, startPoint y: 243, endPoint x: 185, endPoint y: 243, distance: 68.8
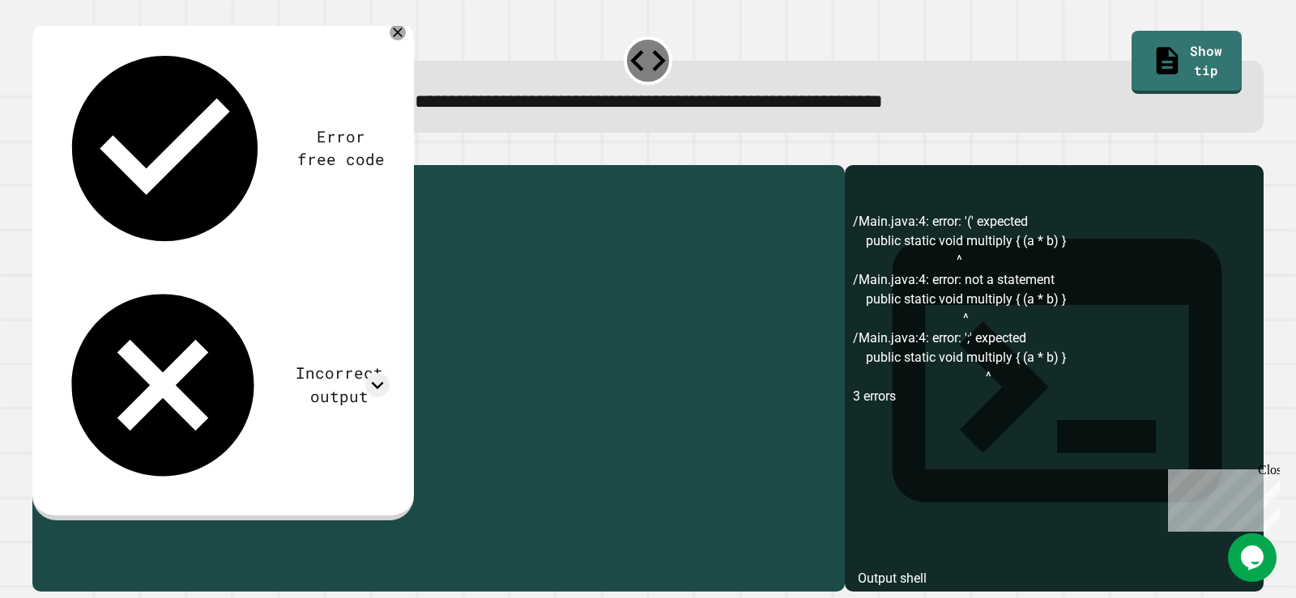
click at [185, 243] on div "public class Main { //Add multiple method here public static voimultipd ly { ( …" at bounding box center [453, 359] width 765 height 372
click at [241, 243] on div "public class Main { //Add multiple method here public static int multpily { ( a…" at bounding box center [453, 359] width 765 height 372
click at [72, 165] on div at bounding box center [647, 155] width 1231 height 19
click at [277, 237] on div "public class Main { //Add multiple method here public static int multipily { ( …" at bounding box center [453, 359] width 765 height 372
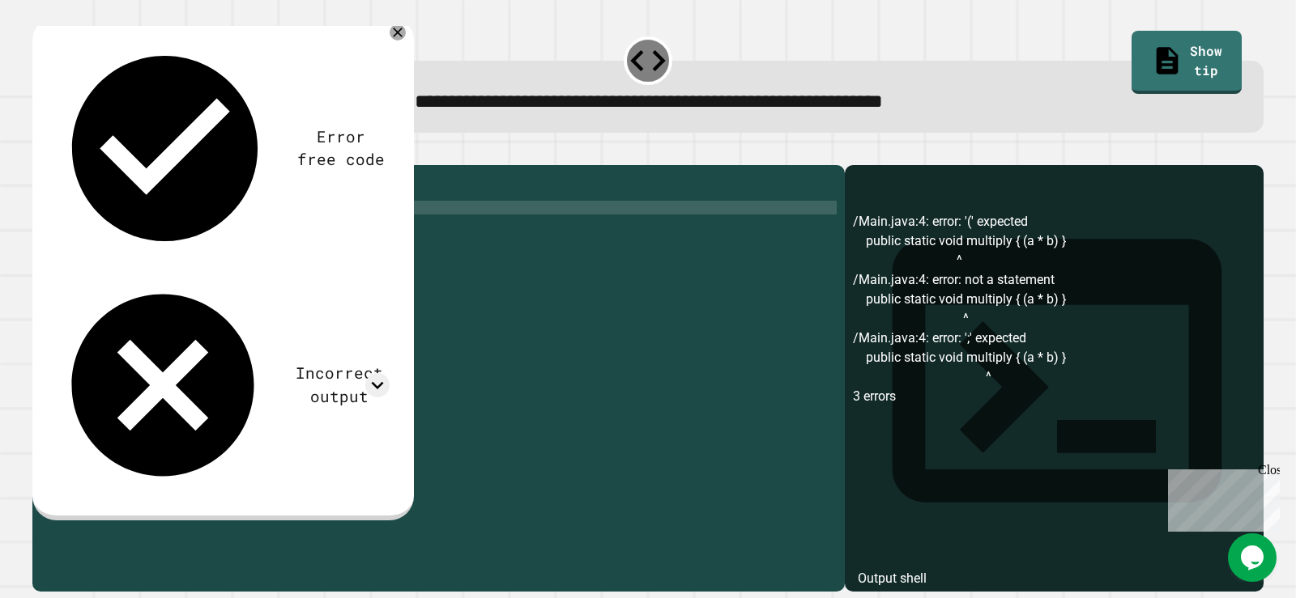
click at [280, 250] on div "public class Main { //Add multiple method here public static int multipily { ( …" at bounding box center [453, 359] width 765 height 372
click at [174, 264] on div "public class Main { //Add multiple method here public static int multipily { ( …" at bounding box center [453, 359] width 765 height 372
type textarea "*********"
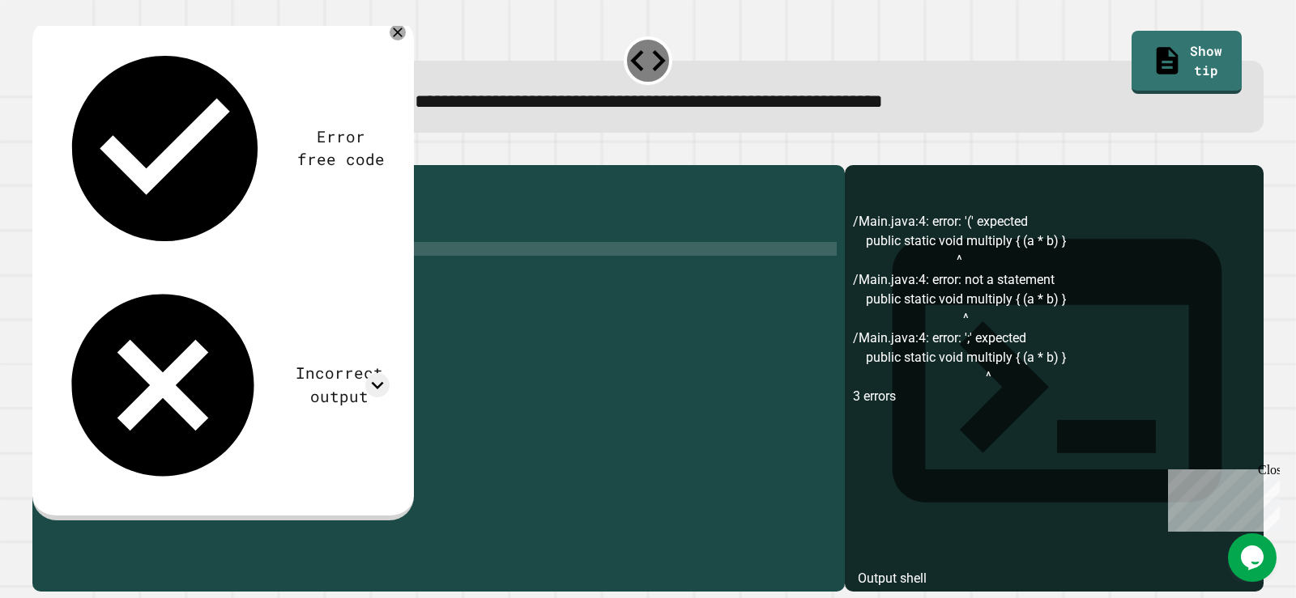
click at [40, 151] on icon "button" at bounding box center [40, 151] width 0 height 0
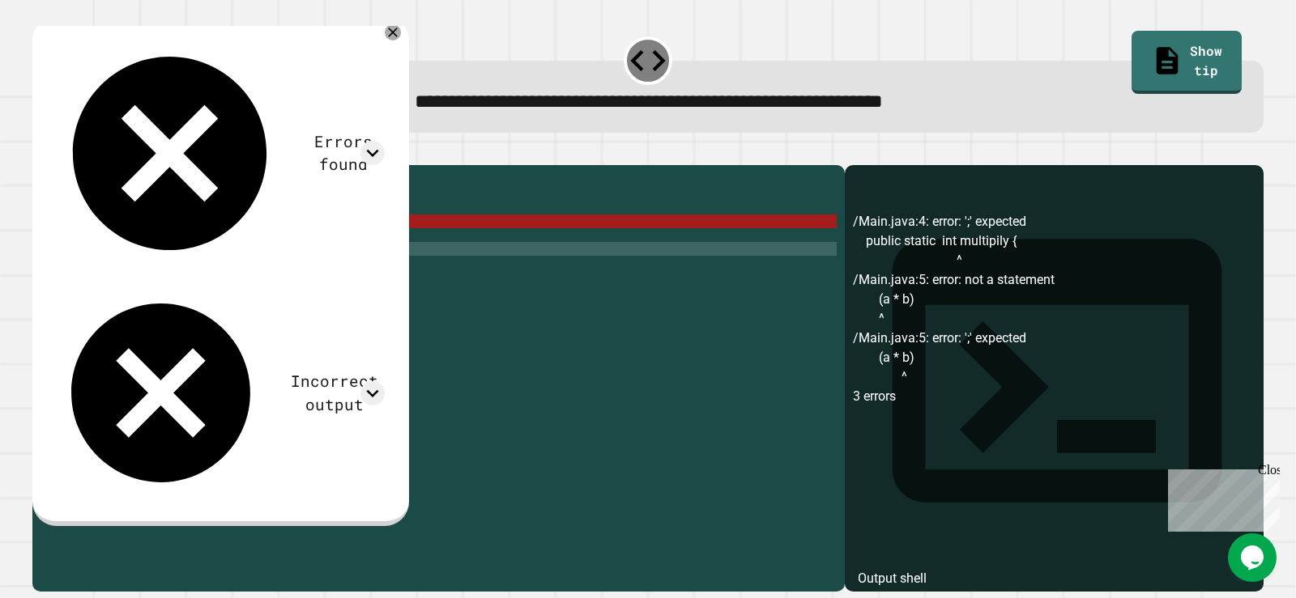
click at [275, 238] on div "public class Main { //Add multiple method here public static int multipily { ( …" at bounding box center [453, 359] width 765 height 372
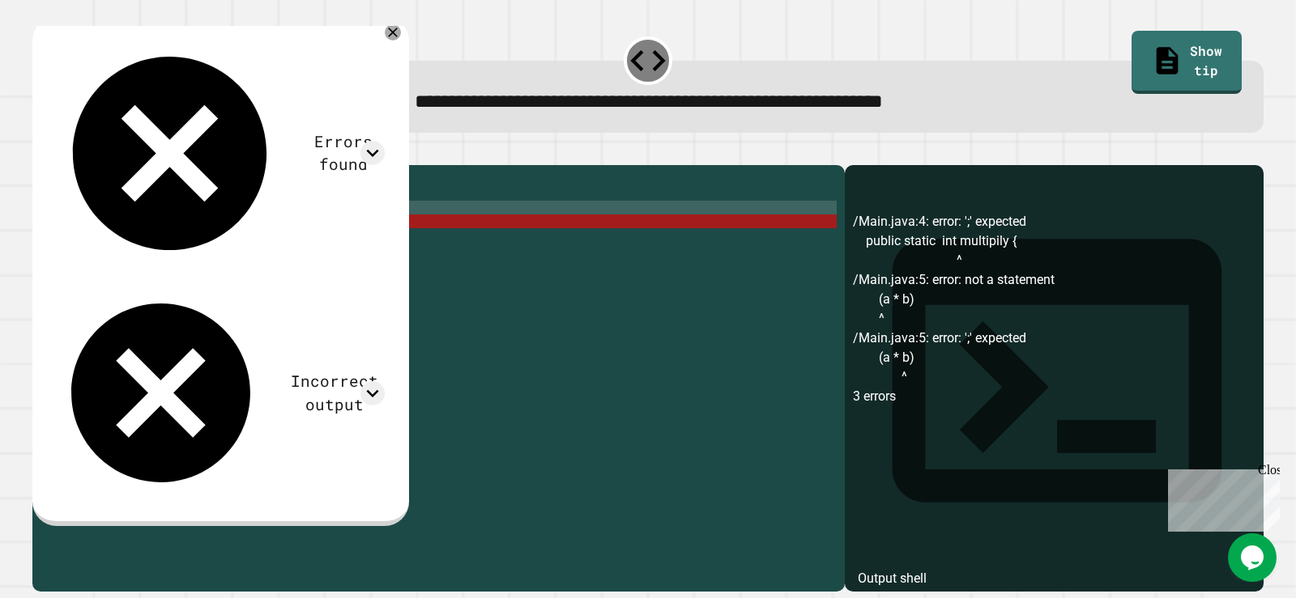
click at [274, 241] on div "public class Main { //Add multiple method here public static int multipily { ( …" at bounding box center [453, 359] width 765 height 372
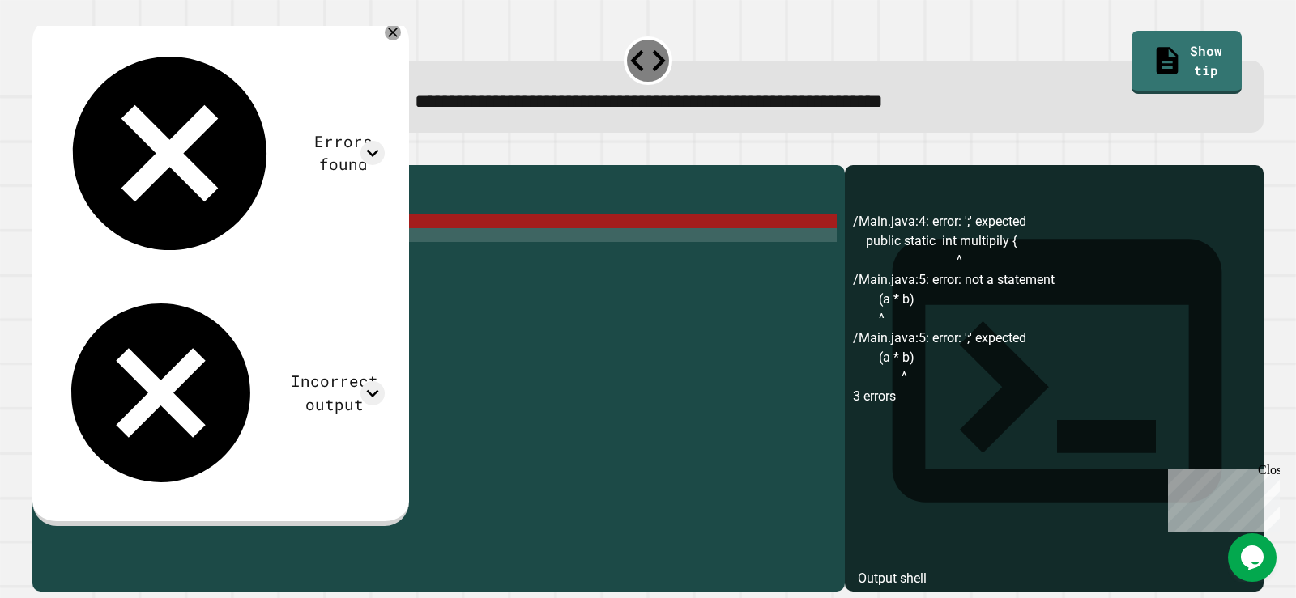
click at [229, 266] on div "public class Main { //Add multiple method here public static int multipily { ( …" at bounding box center [453, 359] width 765 height 372
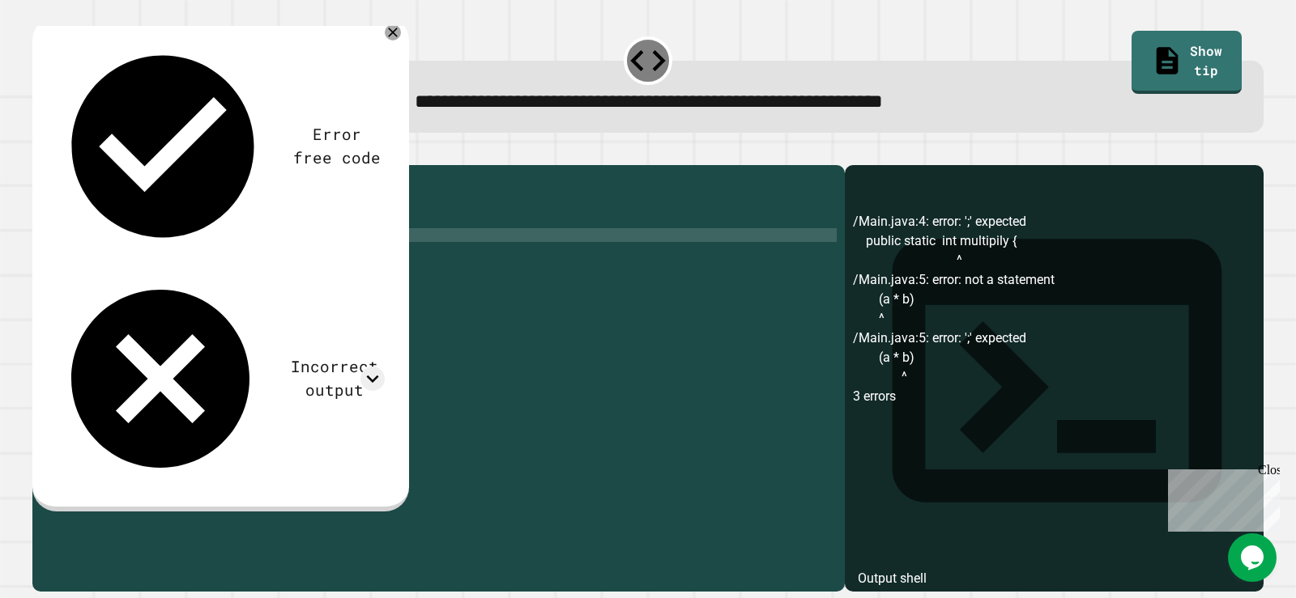
scroll to position [0, 6]
click at [40, 151] on button "button" at bounding box center [40, 151] width 0 height 0
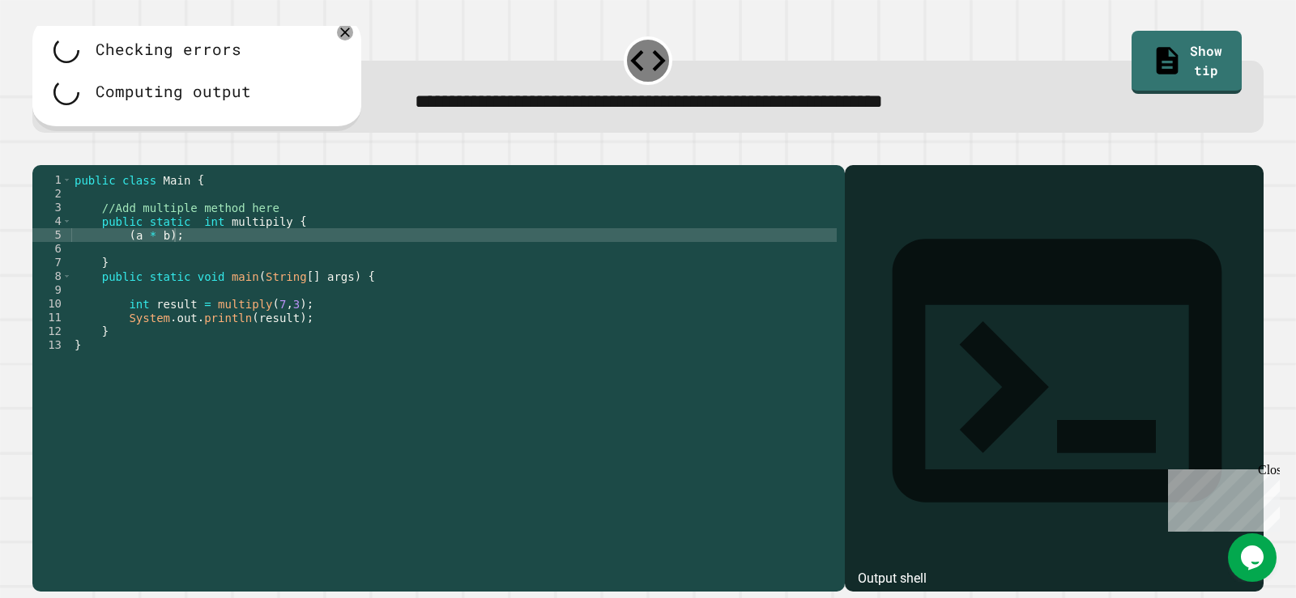
click at [62, 160] on div at bounding box center [647, 155] width 1231 height 19
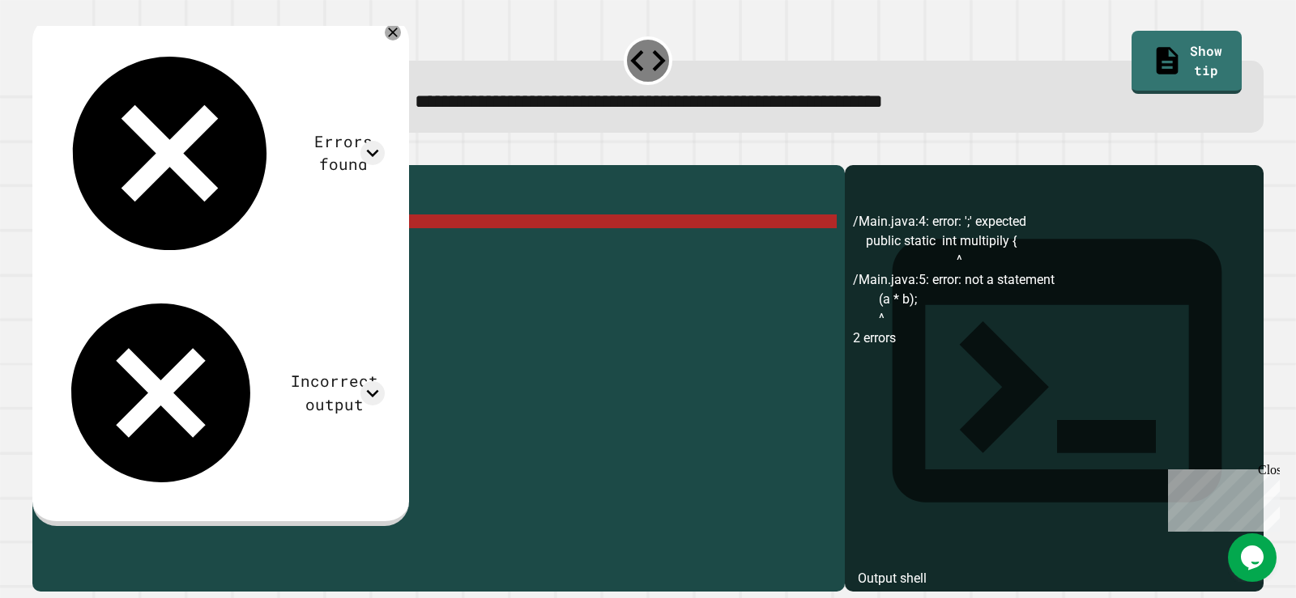
click at [194, 244] on div "public class Main { //Add multiple method here public static int multipily { ( …" at bounding box center [453, 359] width 765 height 372
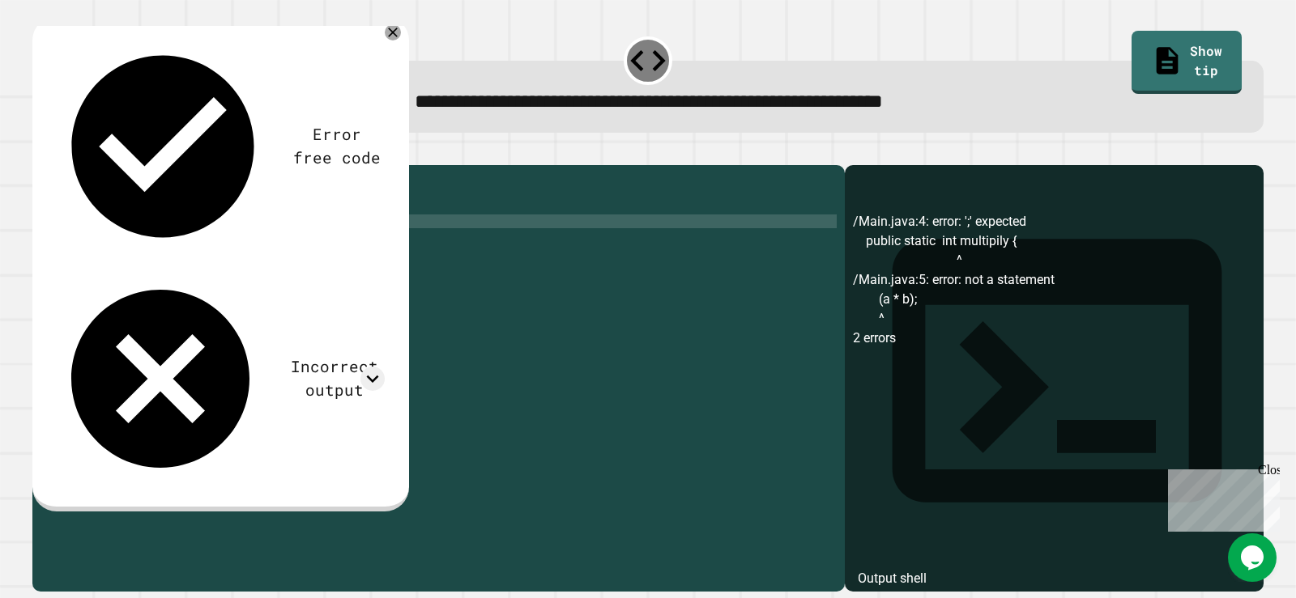
click at [209, 239] on div "public class Main { //Add multiple method here public static int multipily { ( …" at bounding box center [453, 359] width 765 height 372
click at [44, 163] on div at bounding box center [647, 155] width 1231 height 19
click at [40, 151] on button "button" at bounding box center [40, 151] width 0 height 0
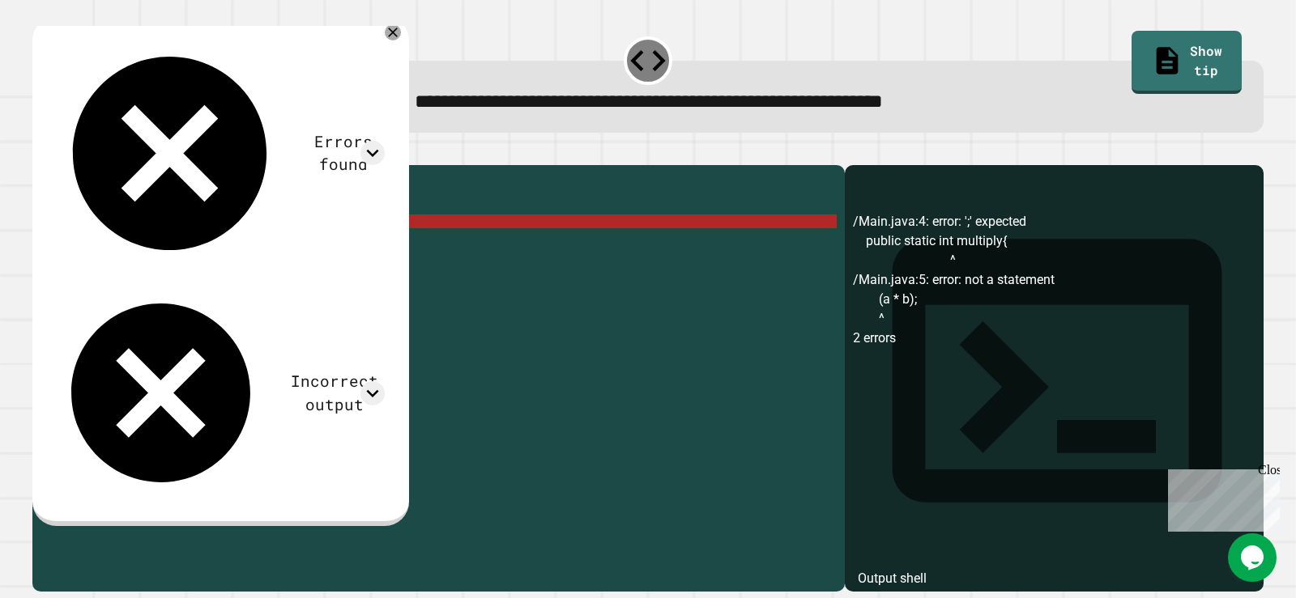
scroll to position [0, 0]
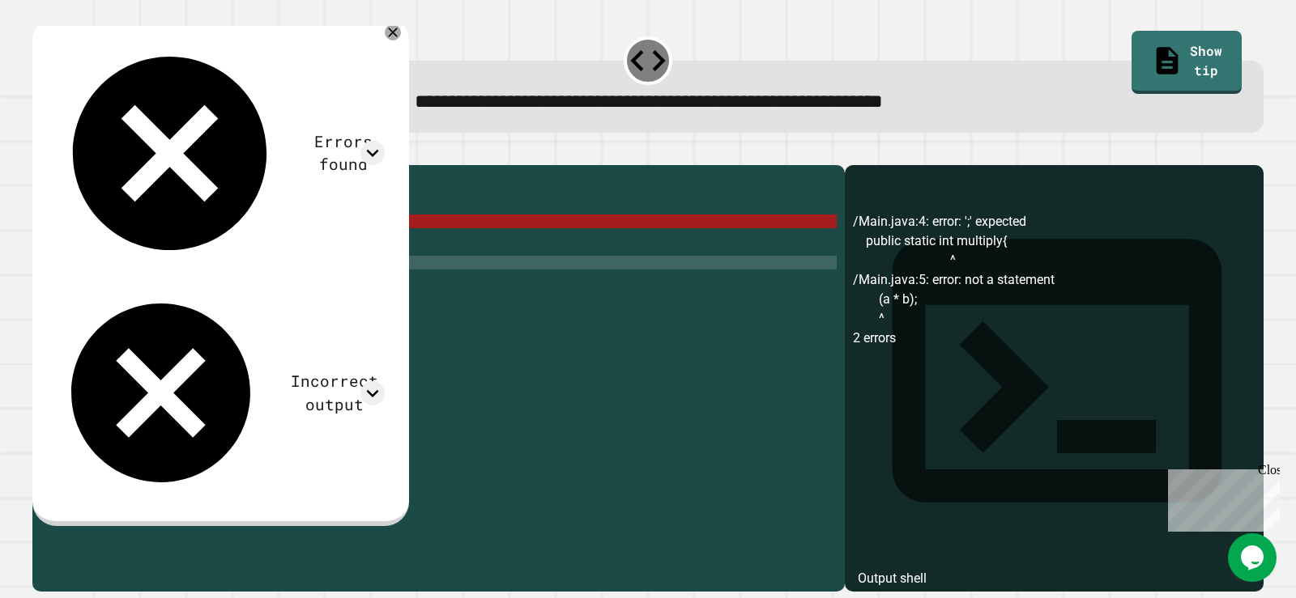
drag, startPoint x: 619, startPoint y: 281, endPoint x: 267, endPoint y: 284, distance: 351.4
click at [267, 284] on div "public class Main { //Add multiple method here public static int multiply { ( a…" at bounding box center [453, 359] width 765 height 372
click at [133, 259] on div "public class Main { //Add multiple method here public static int multiply { ( a…" at bounding box center [453, 359] width 765 height 372
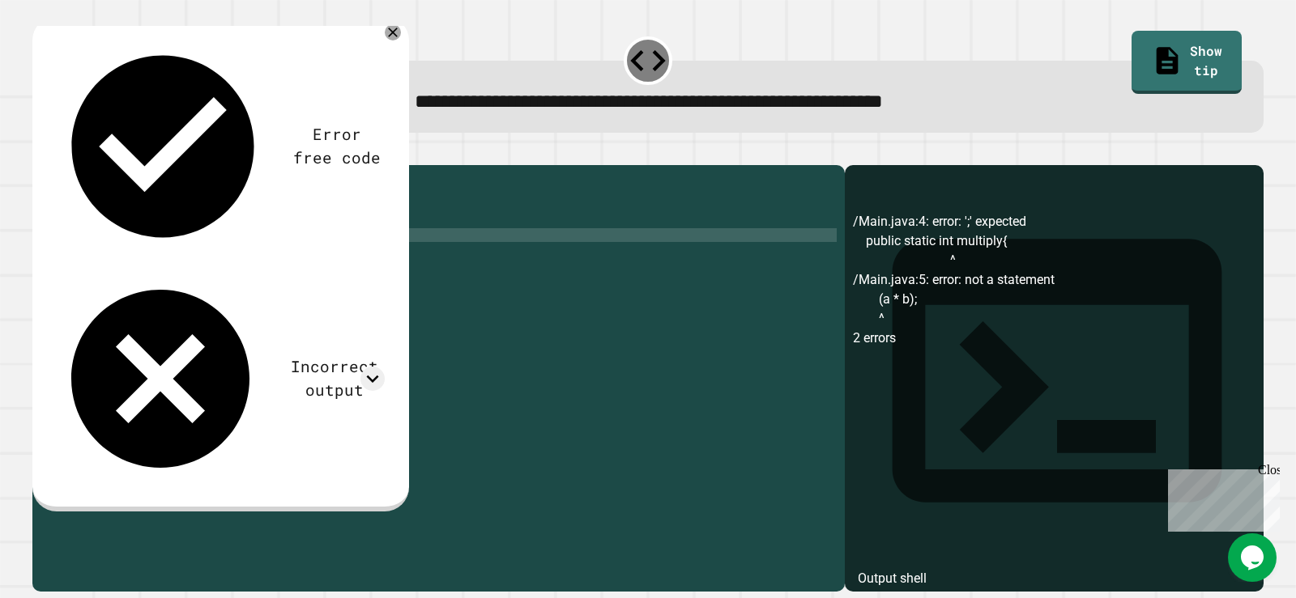
scroll to position [0, 5]
click at [165, 262] on div "public class Main { //Add multiple method here public static int multiply { ( a…" at bounding box center [453, 359] width 765 height 372
click at [60, 137] on div "**********" at bounding box center [648, 82] width 1244 height 113
click at [161, 258] on div "public class Main { //Add multiple method here public static int multiply { ( a…" at bounding box center [453, 359] width 765 height 372
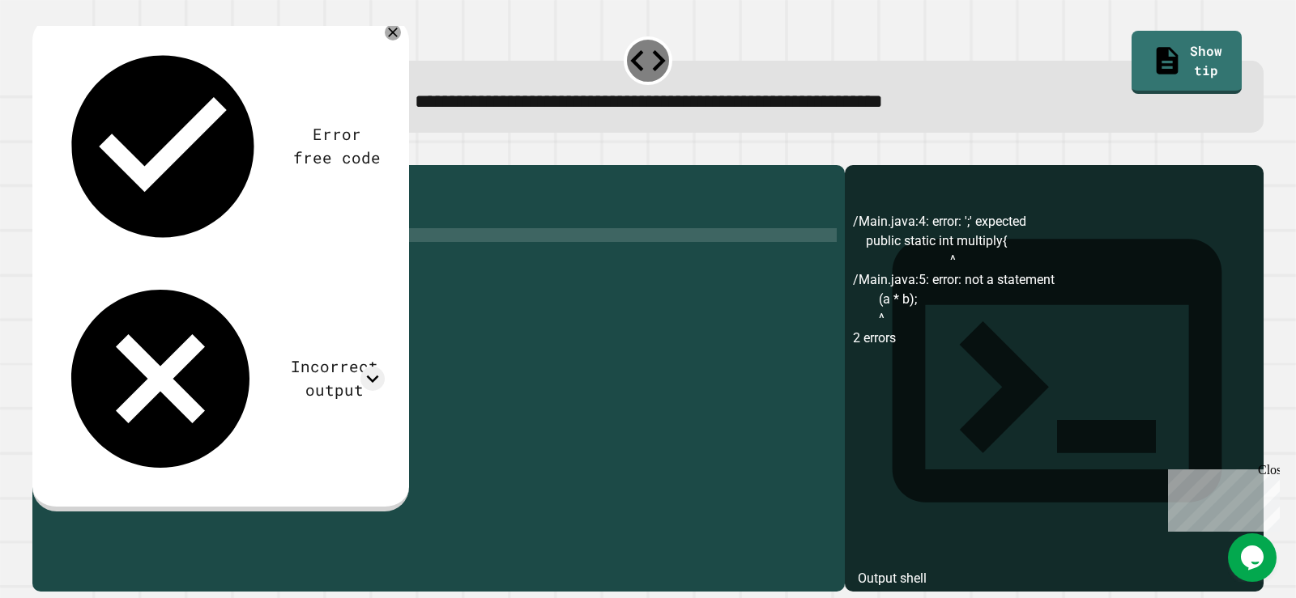
scroll to position [0, 6]
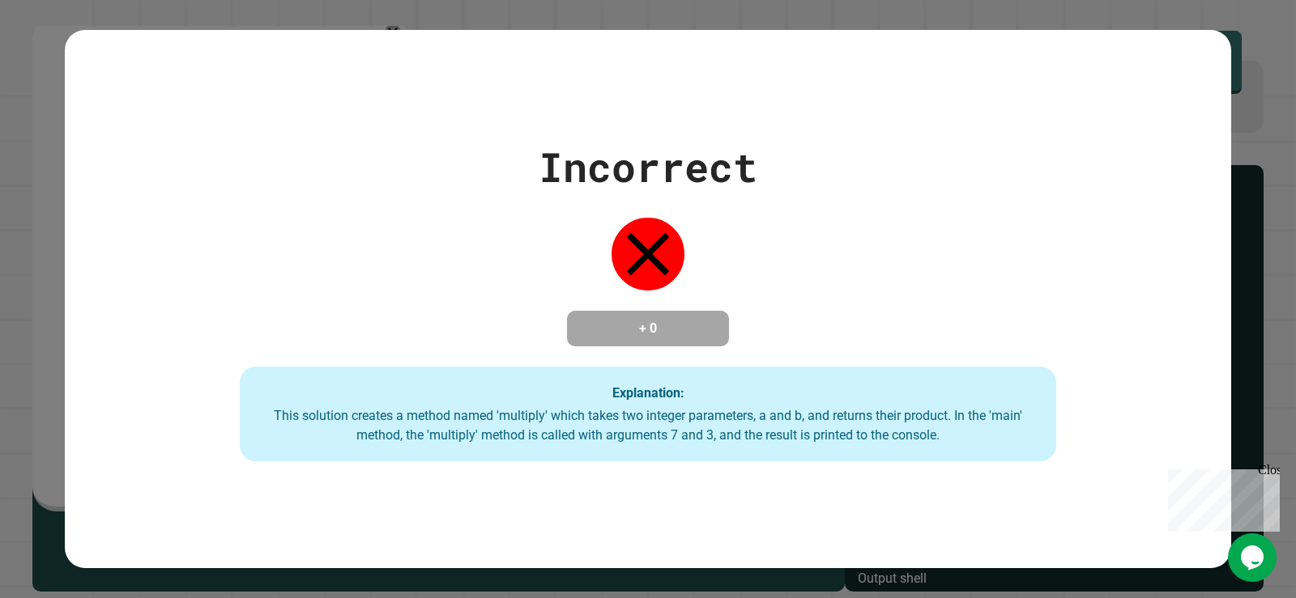
type textarea "********"
